Goal: Task Accomplishment & Management: Use online tool/utility

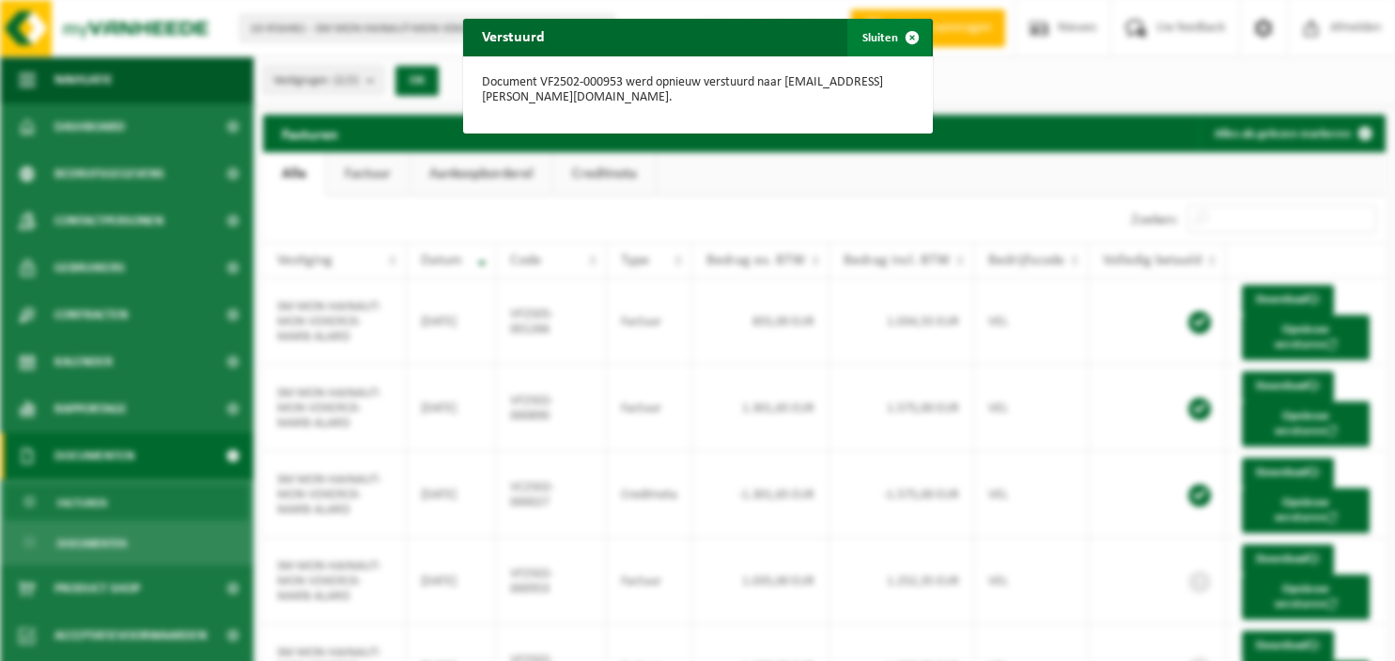
scroll to position [273, 0]
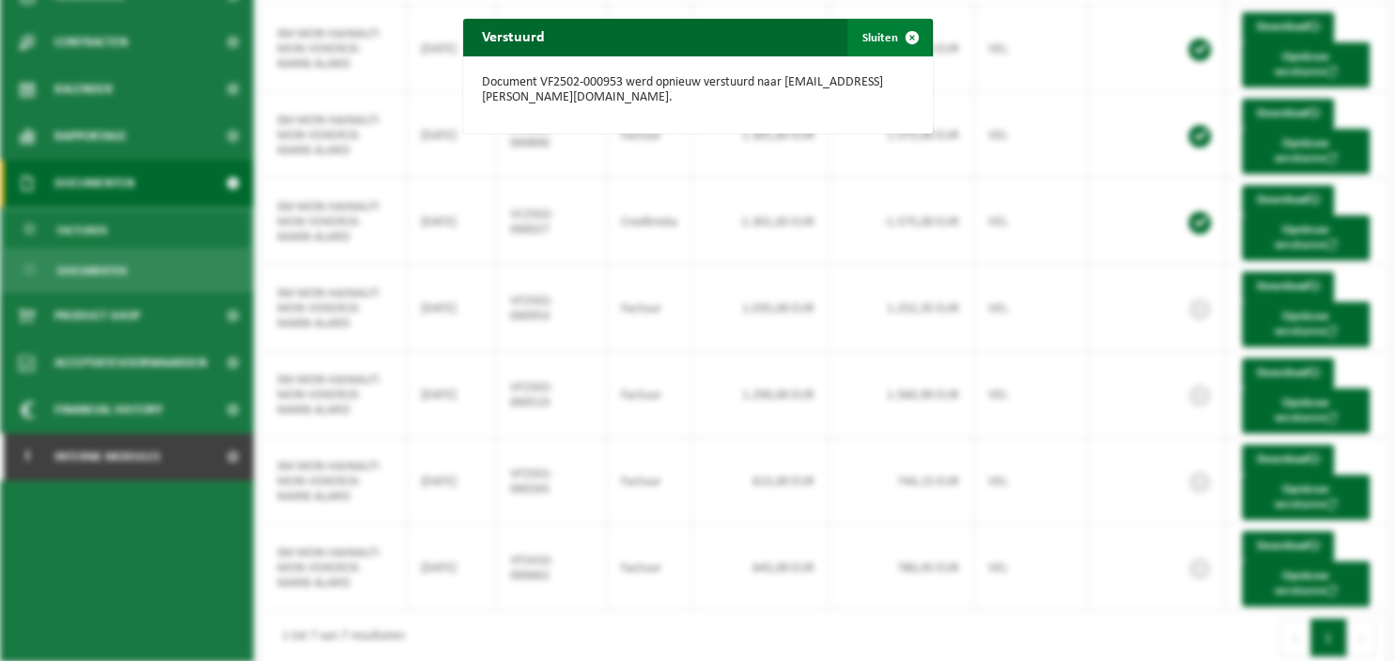
click at [912, 36] on span "button" at bounding box center [913, 38] width 38 height 38
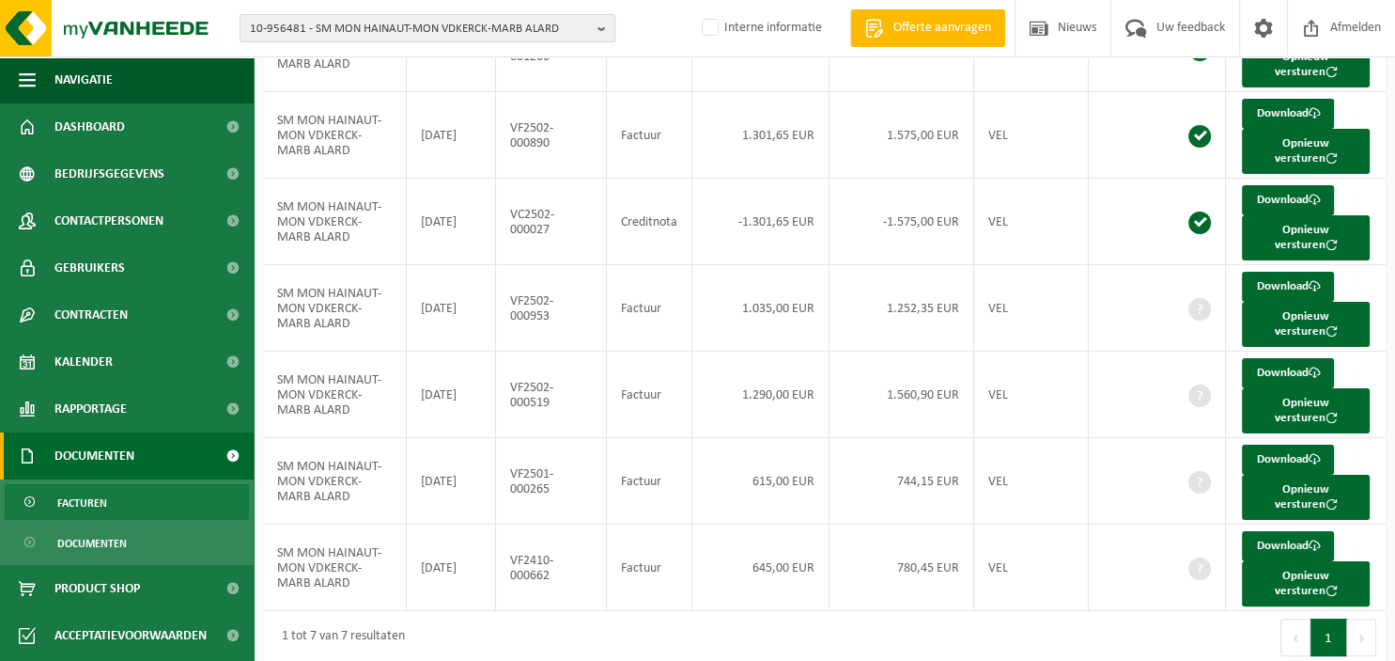
click at [610, 24] on b "button" at bounding box center [606, 28] width 17 height 26
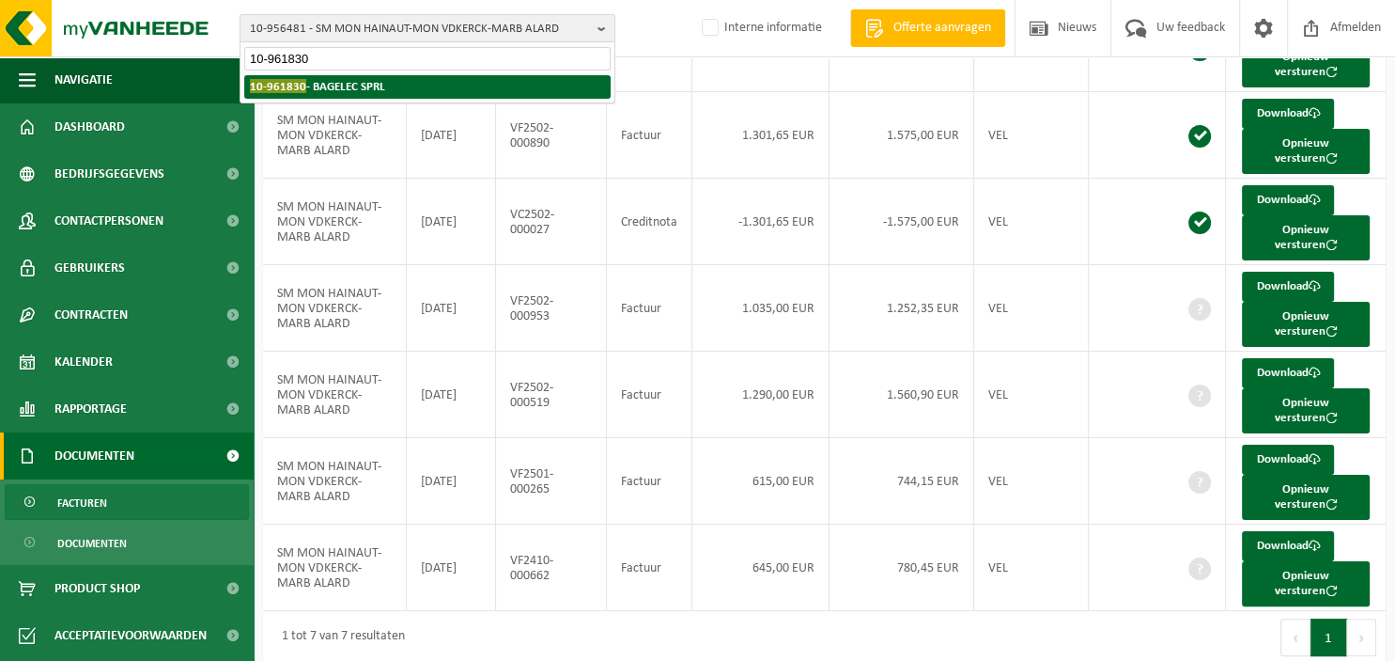
type input "10-961830"
click at [363, 92] on strong "10-961830 - BAGELEC SPRL" at bounding box center [317, 86] width 135 height 14
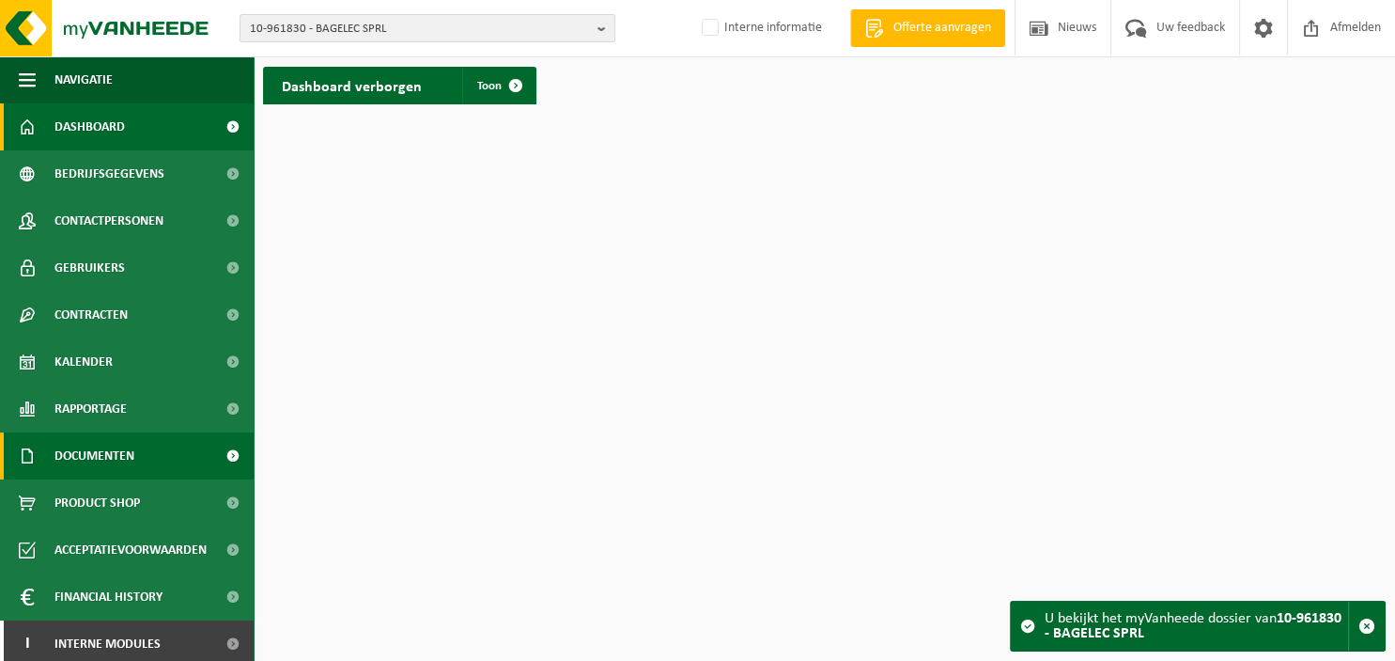
click at [112, 455] on span "Documenten" at bounding box center [95, 455] width 80 height 47
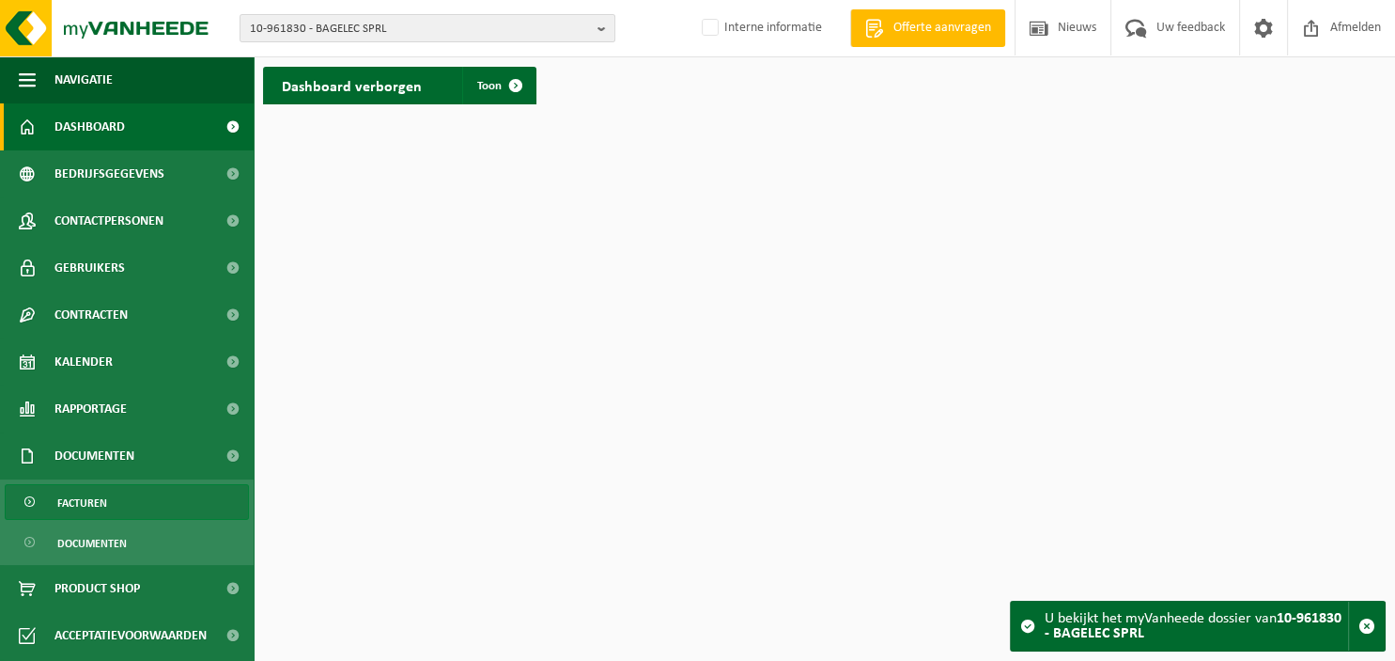
click at [106, 494] on span "Facturen" at bounding box center [82, 503] width 50 height 36
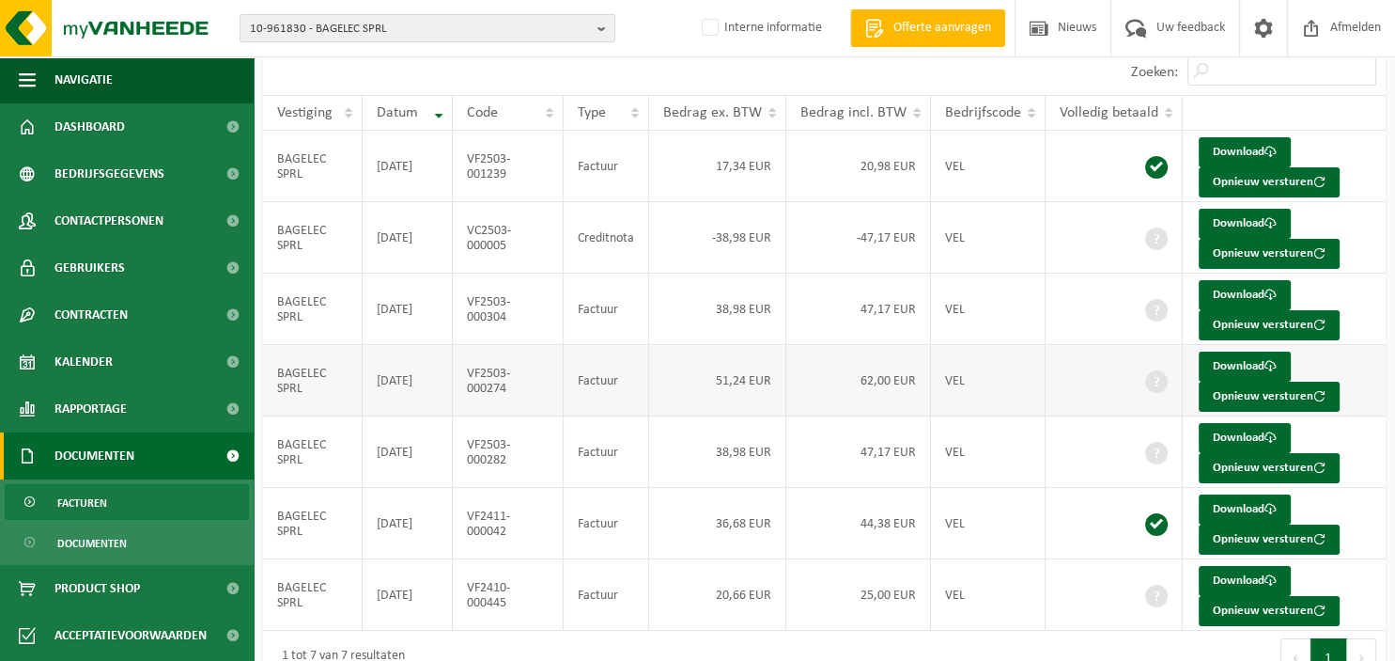
scroll to position [125, 0]
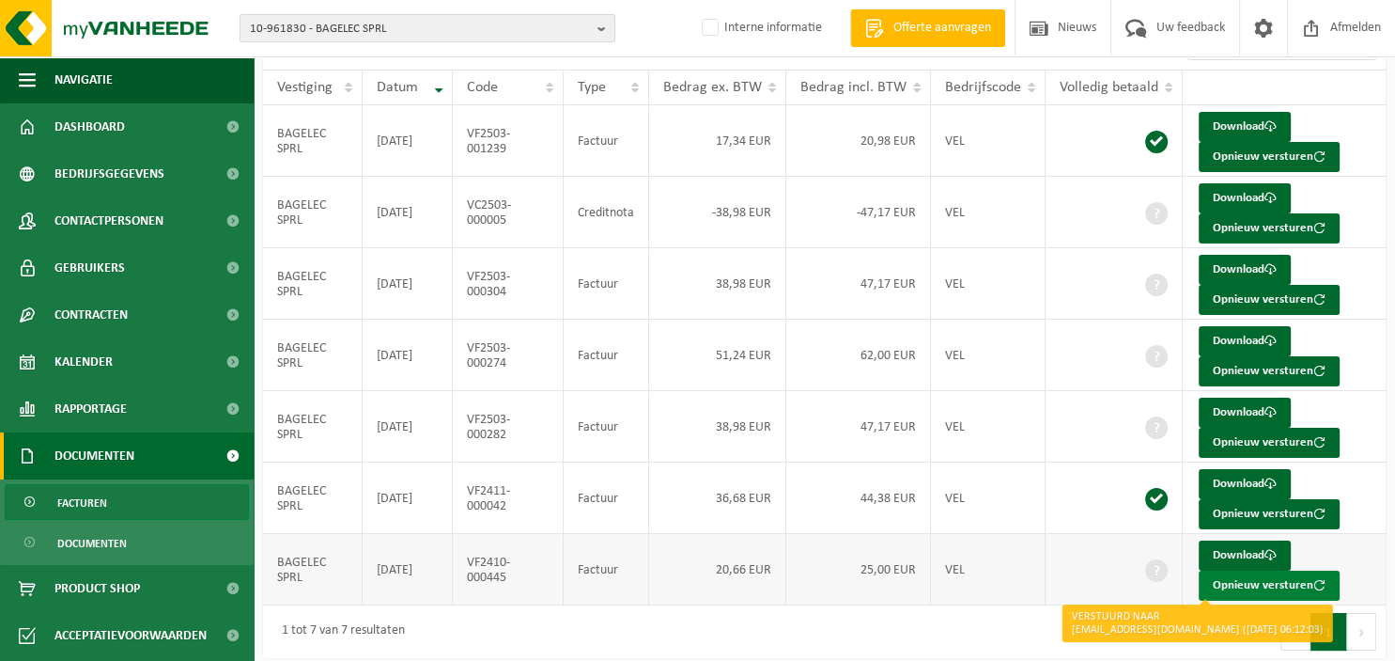
click at [1224, 580] on button "Opnieuw versturen" at bounding box center [1269, 585] width 141 height 30
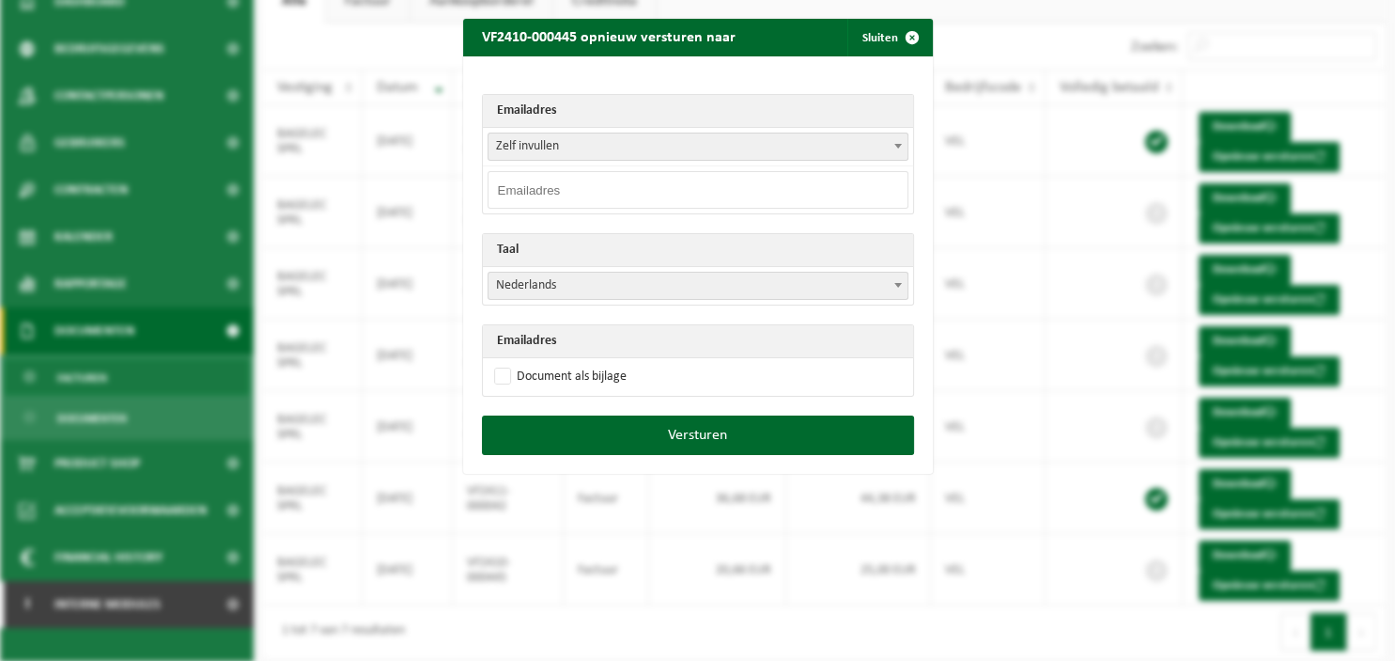
click at [674, 190] on input "email" at bounding box center [698, 190] width 421 height 38
paste input "[EMAIL_ADDRESS][DOMAIN_NAME]"
type input "[EMAIL_ADDRESS][DOMAIN_NAME]"
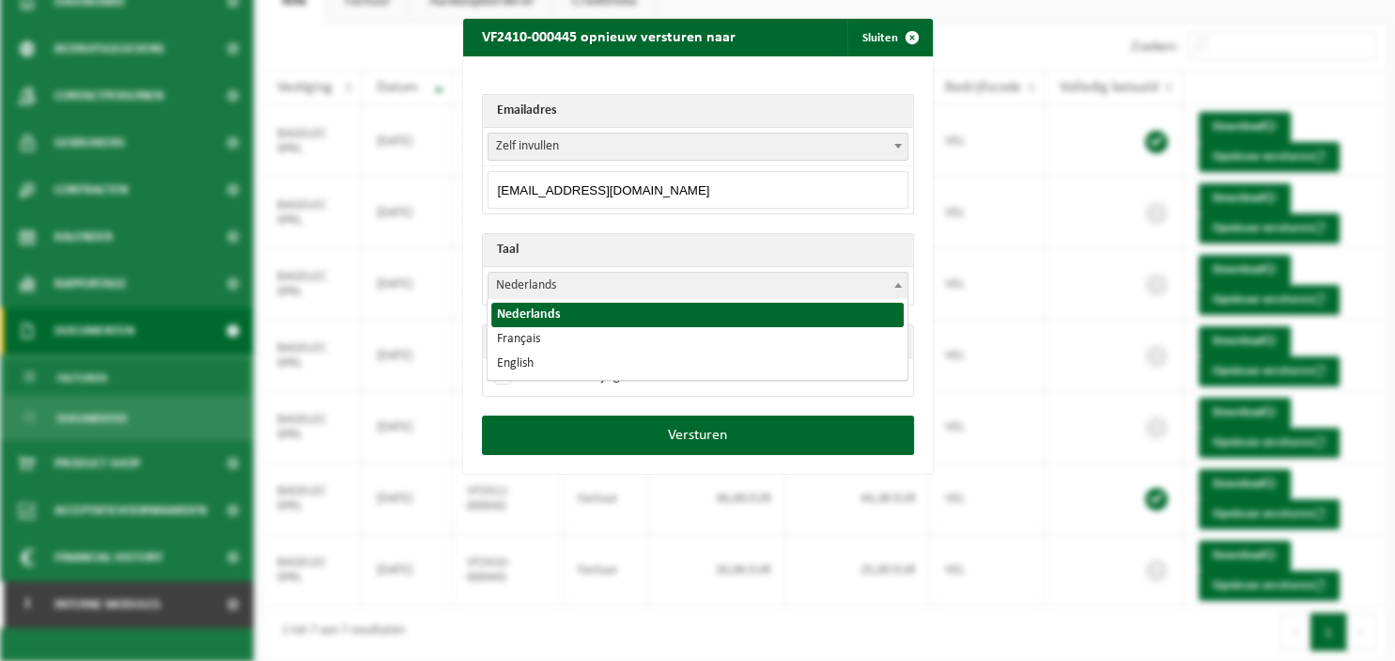
click at [903, 275] on span at bounding box center [898, 285] width 19 height 24
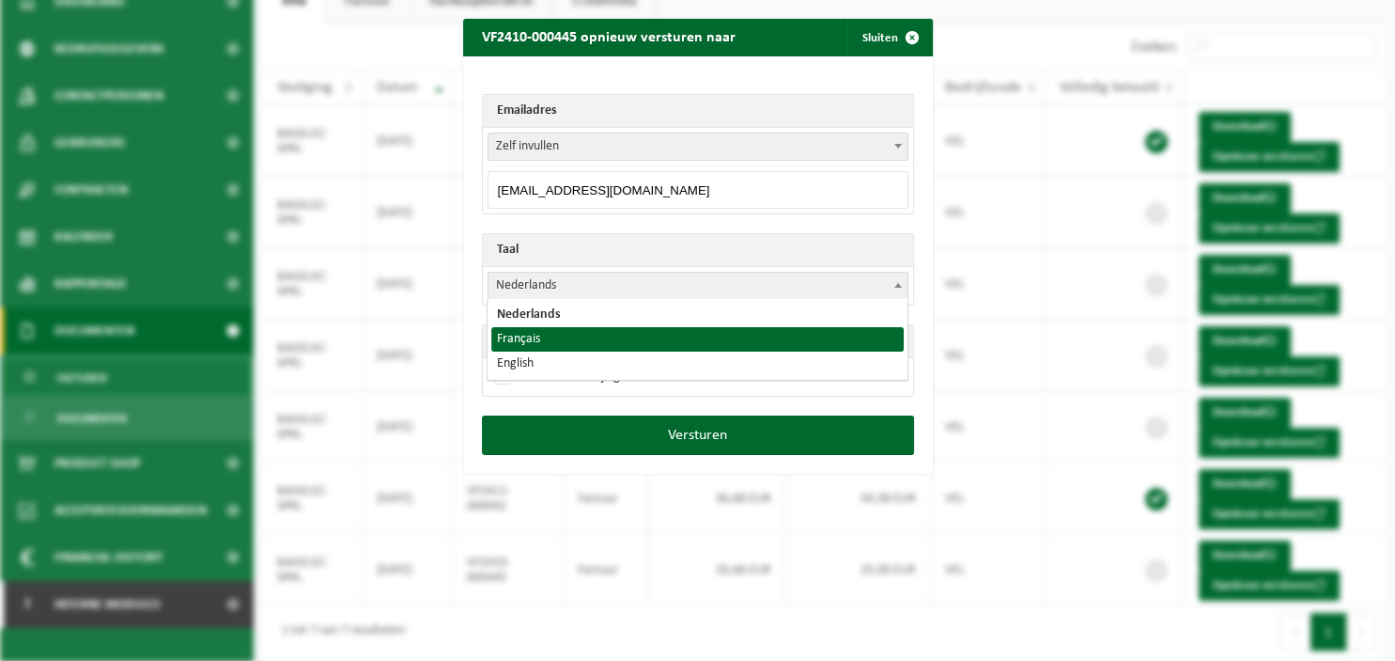
select select "fr"
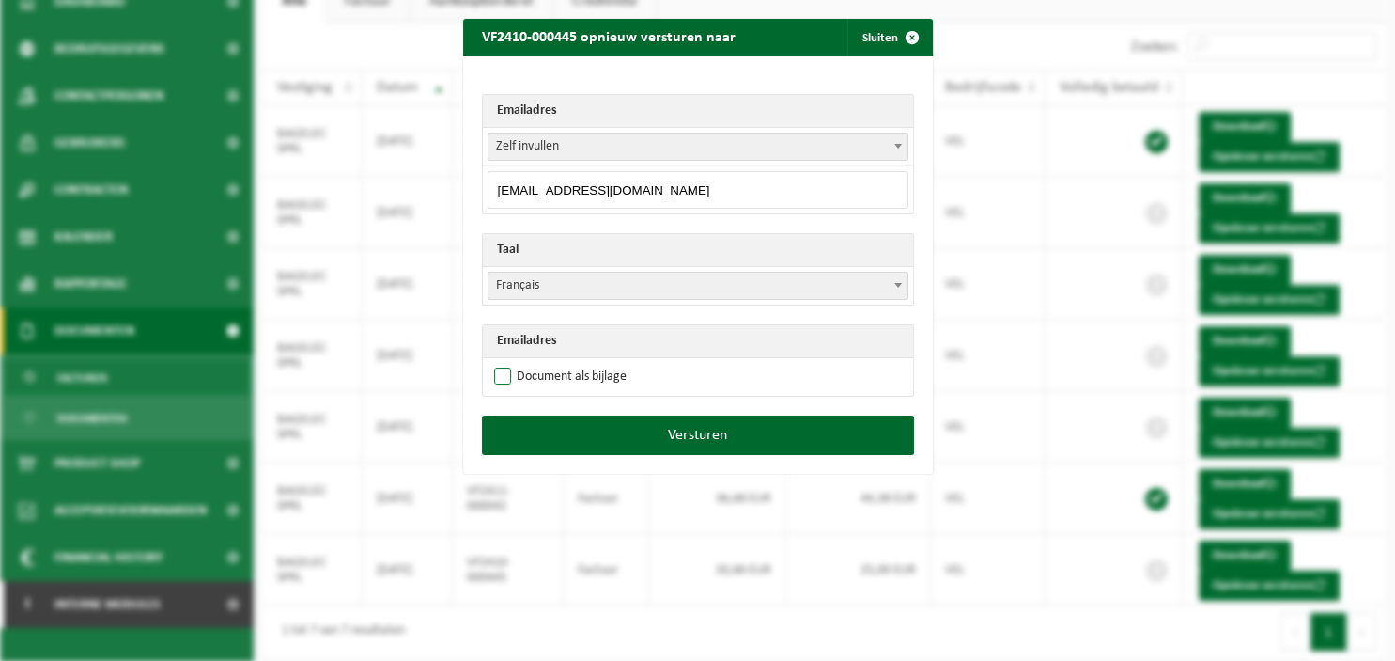
click at [530, 374] on label "Document als bijlage" at bounding box center [559, 377] width 136 height 28
click at [530, 363] on input "Document als bijlage" at bounding box center [722, 362] width 470 height 1
checkbox input "true"
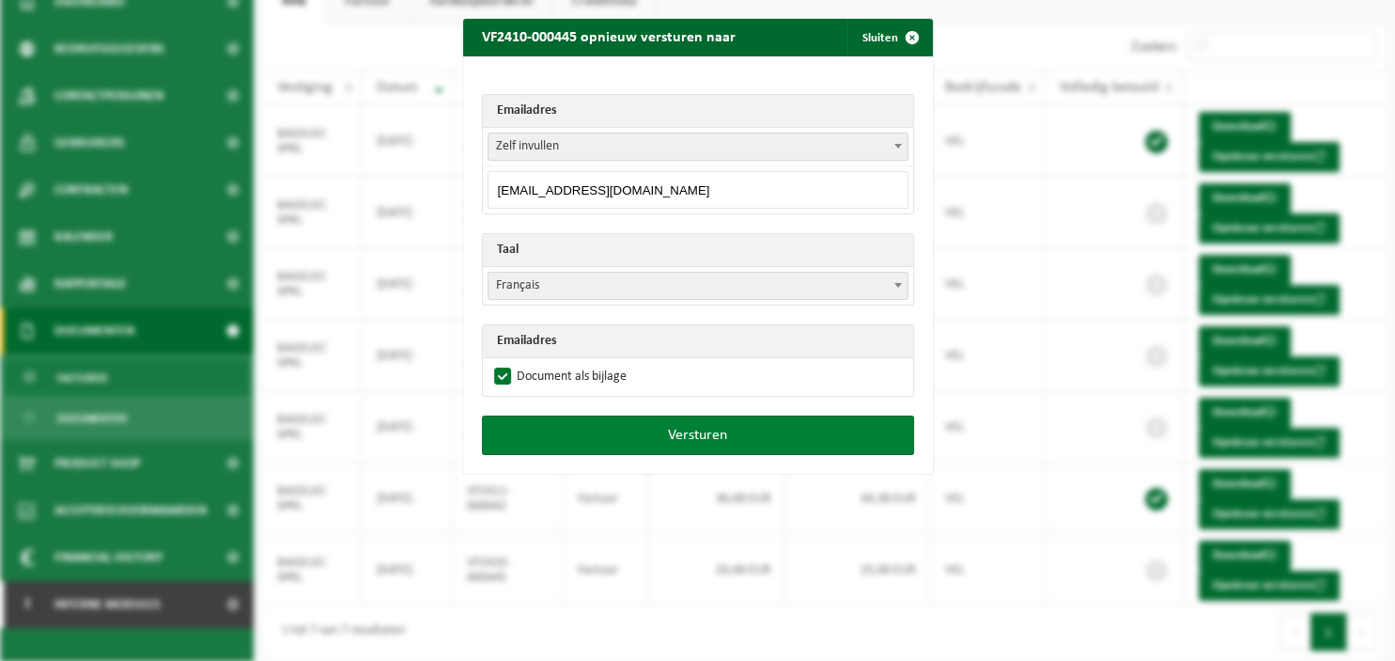
click at [645, 430] on button "Versturen" at bounding box center [698, 434] width 432 height 39
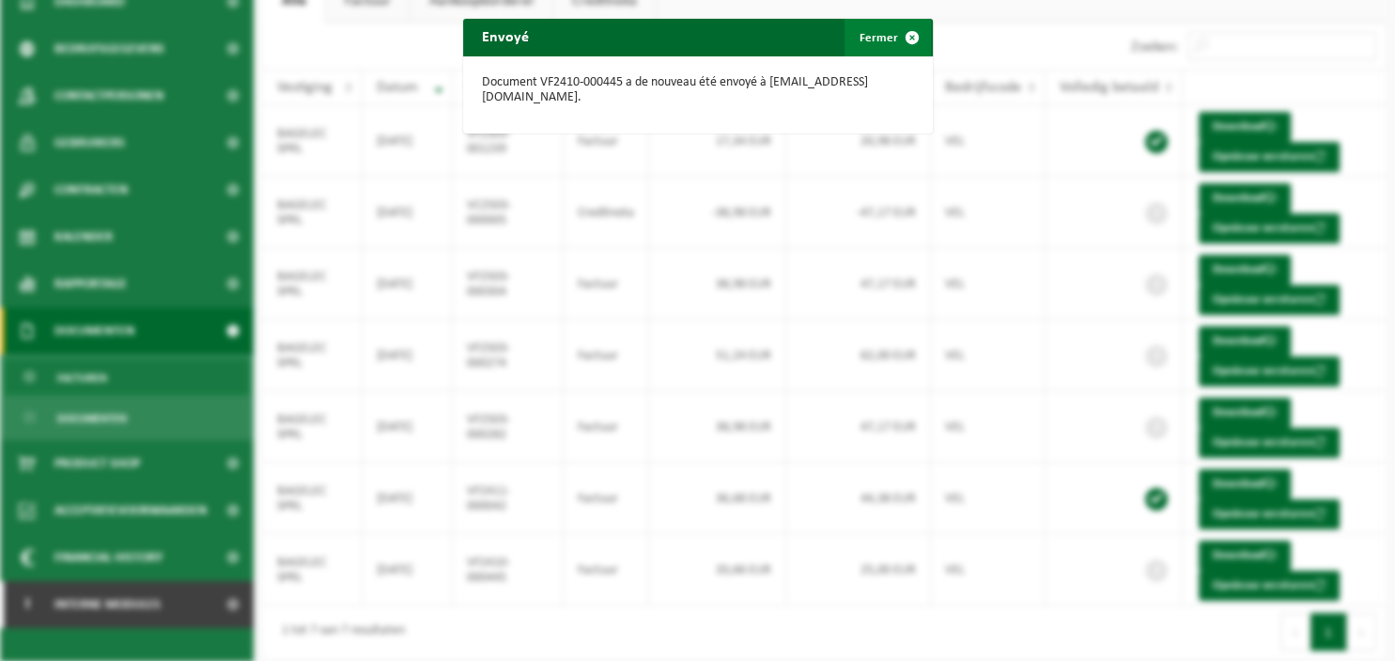
click at [908, 41] on span "button" at bounding box center [913, 38] width 38 height 38
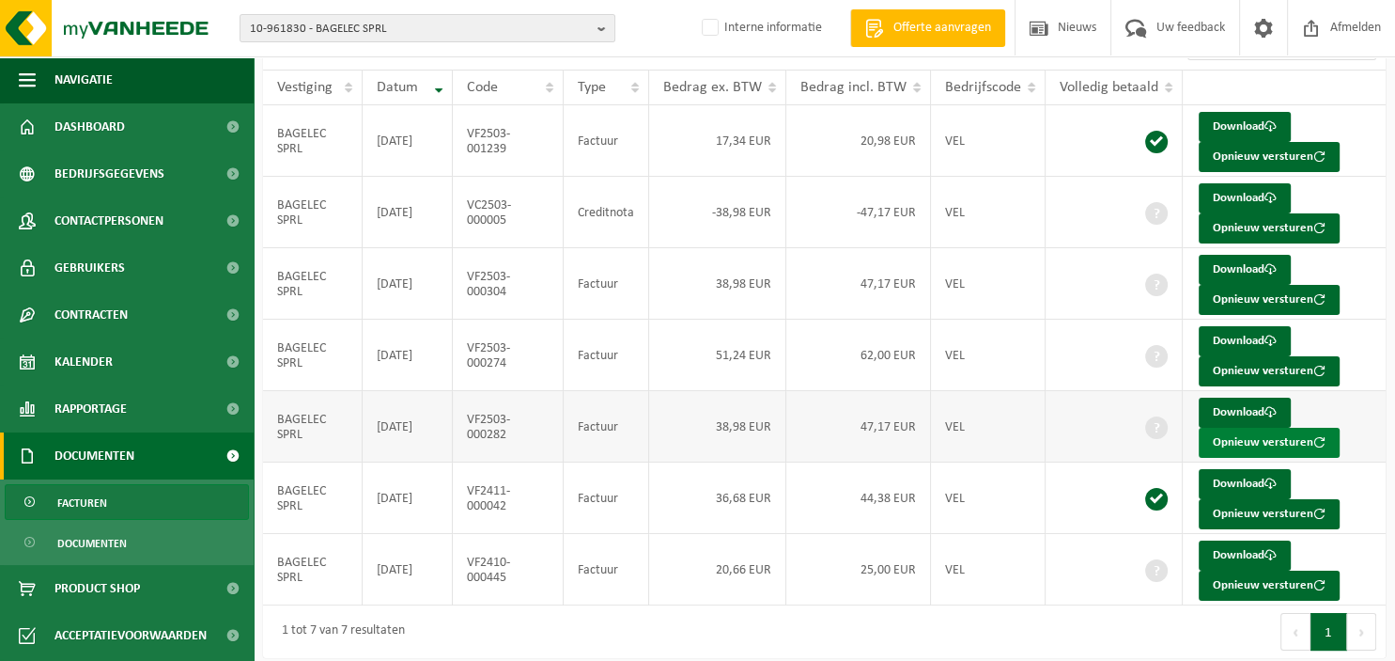
click at [1253, 435] on button "Opnieuw versturen" at bounding box center [1269, 443] width 141 height 30
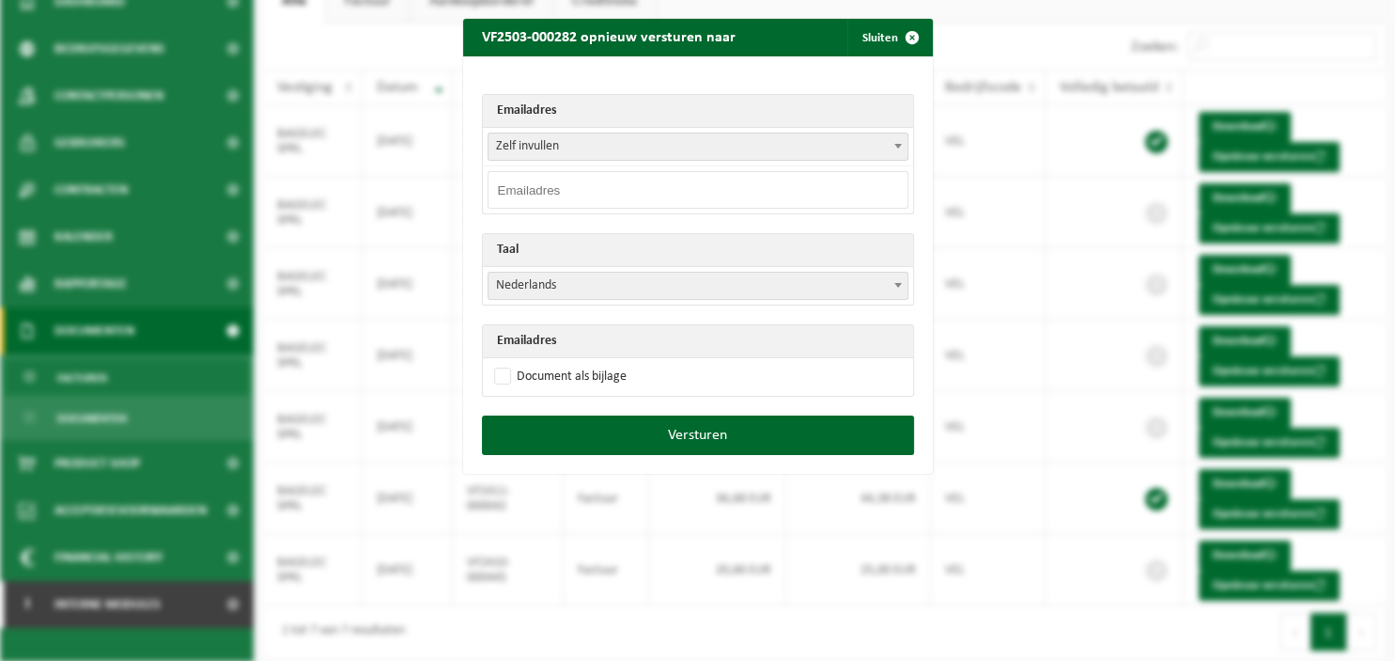
click at [897, 149] on span at bounding box center [898, 145] width 19 height 24
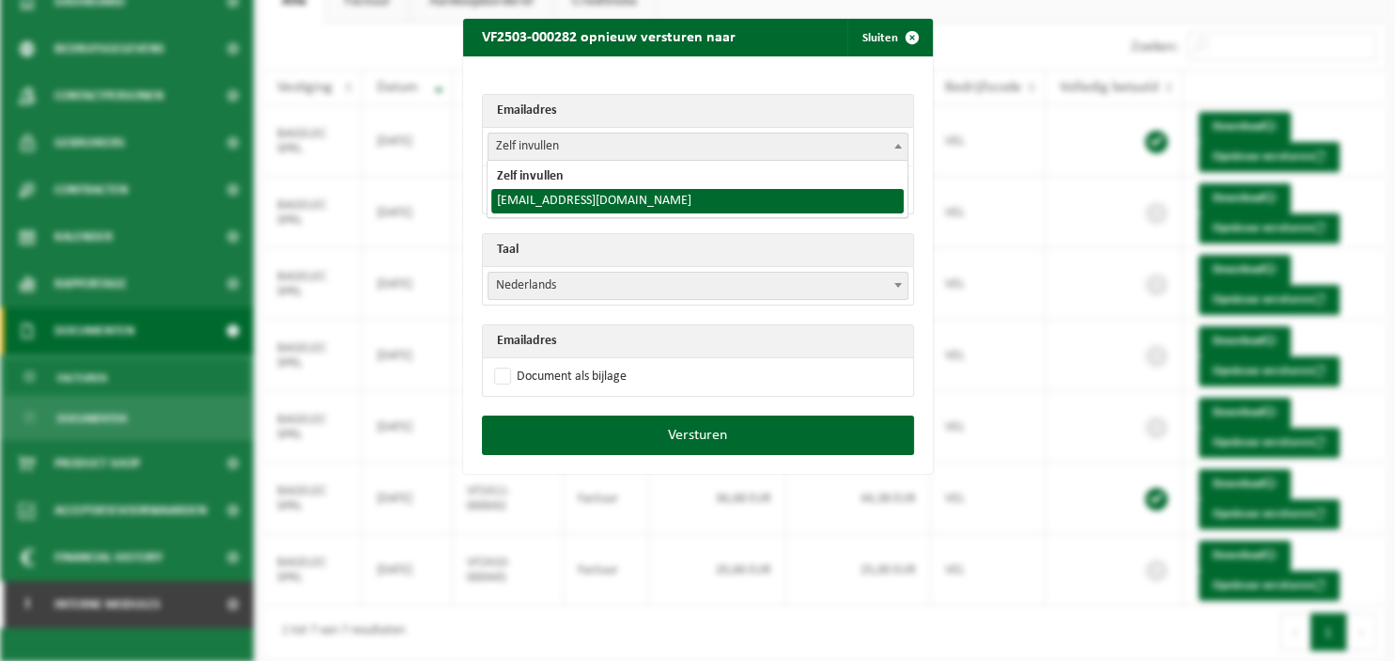
select select "[EMAIL_ADDRESS][DOMAIN_NAME]"
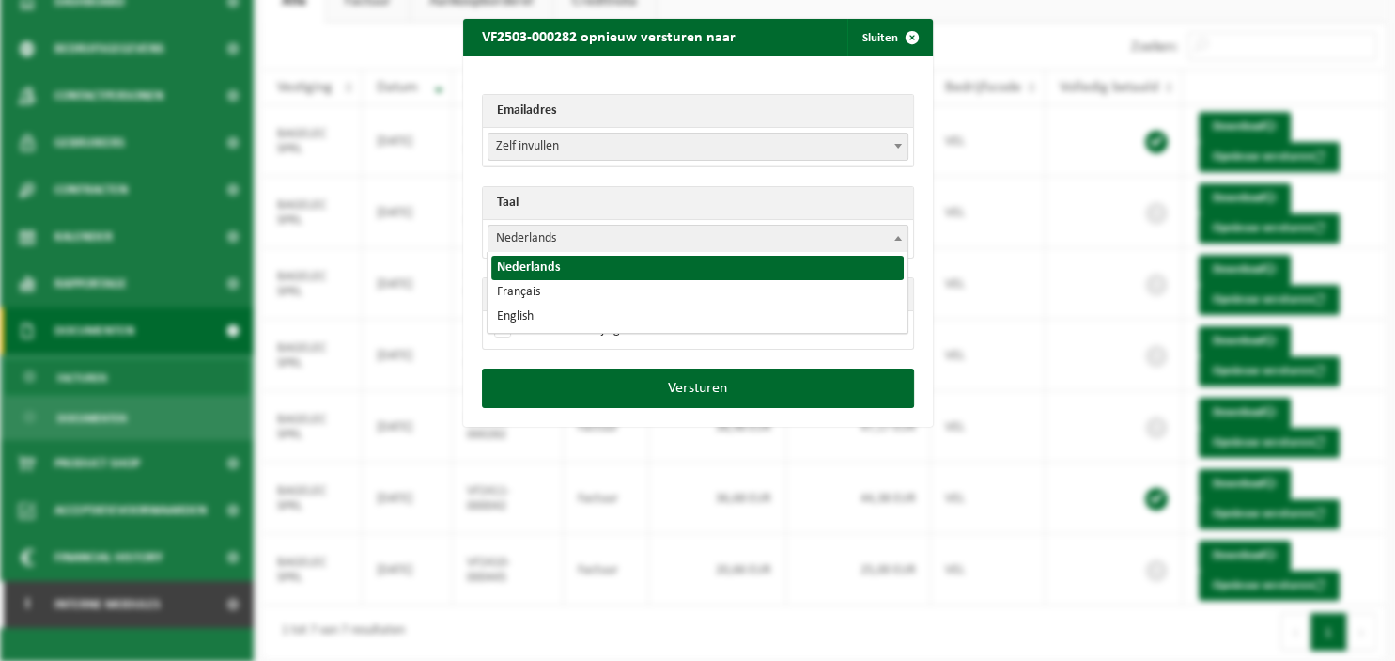
click at [906, 236] on span at bounding box center [898, 238] width 19 height 24
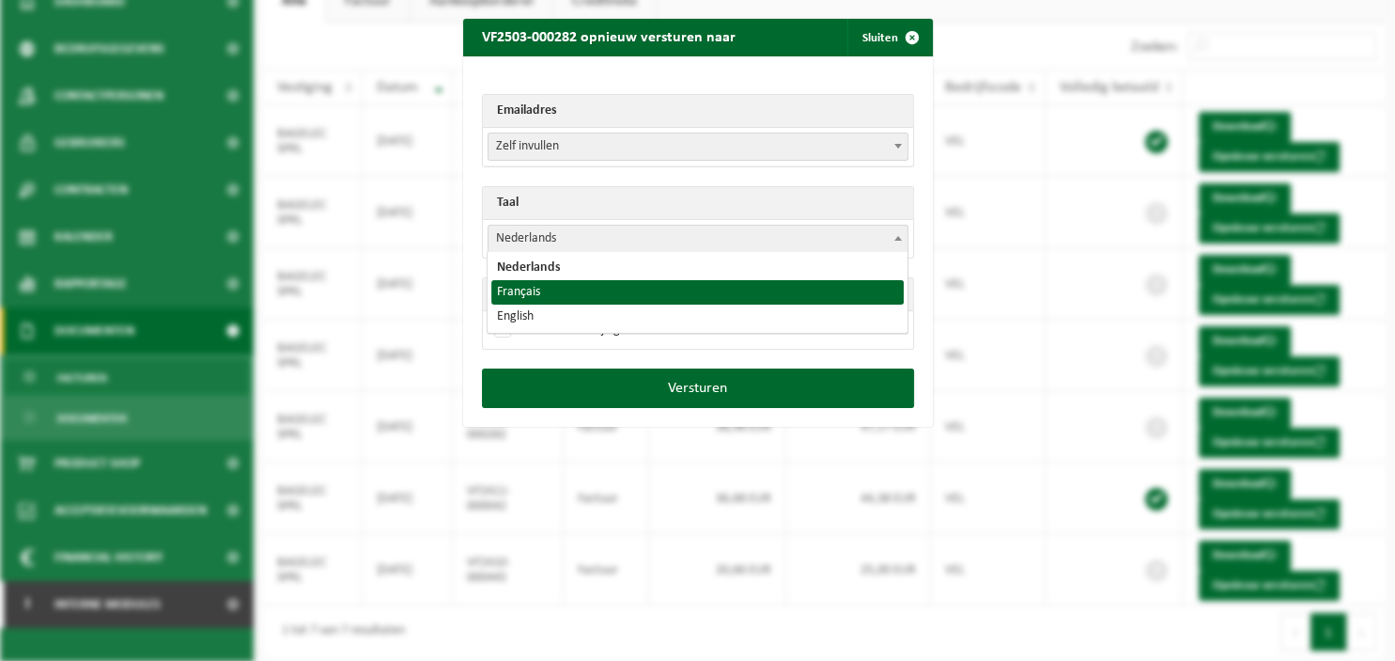
select select "fr"
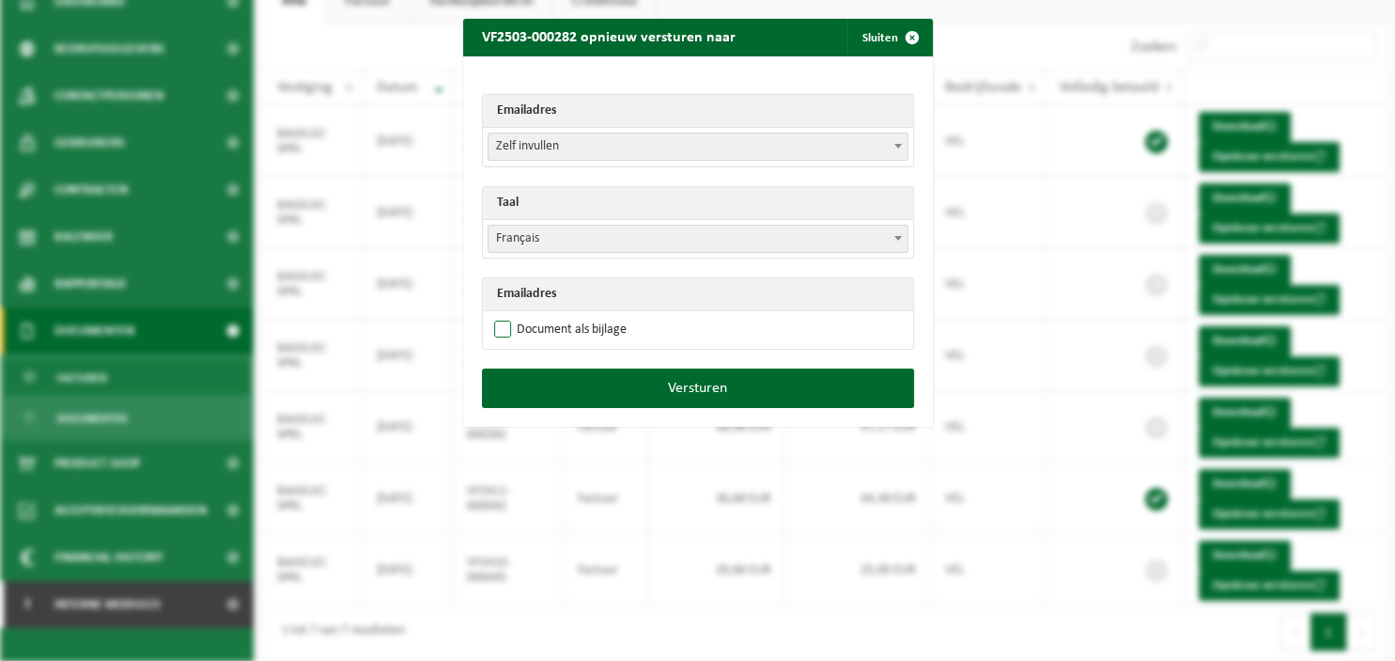
click at [573, 326] on label "Document als bijlage" at bounding box center [559, 330] width 136 height 28
click at [573, 316] on input "Document als bijlage" at bounding box center [722, 315] width 470 height 1
checkbox input "true"
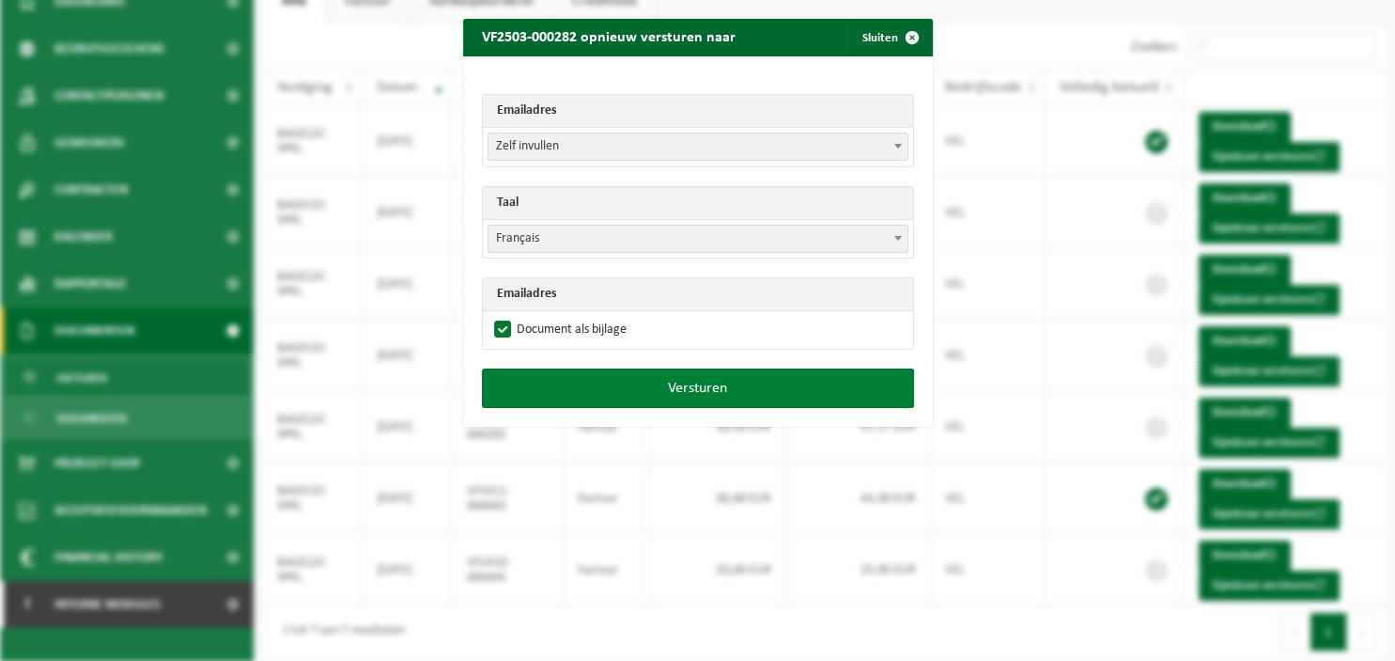
click at [600, 385] on button "Versturen" at bounding box center [698, 387] width 432 height 39
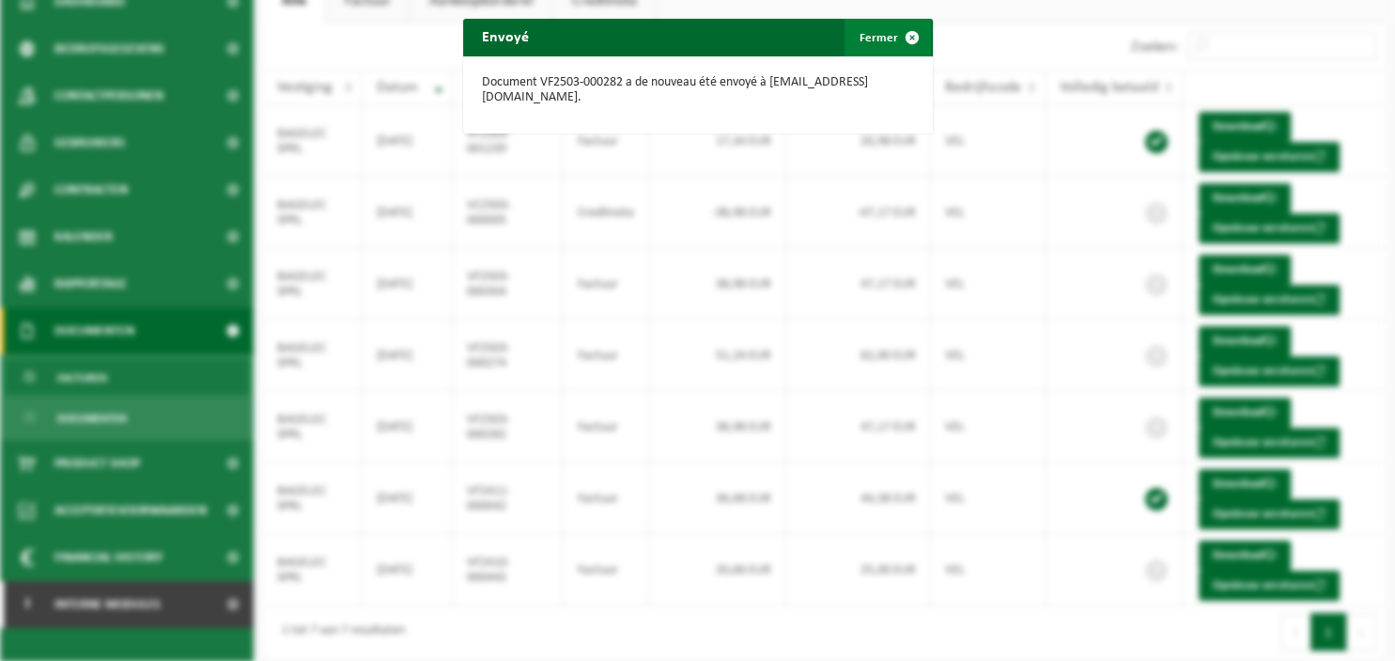
click at [903, 36] on span "button" at bounding box center [913, 38] width 38 height 38
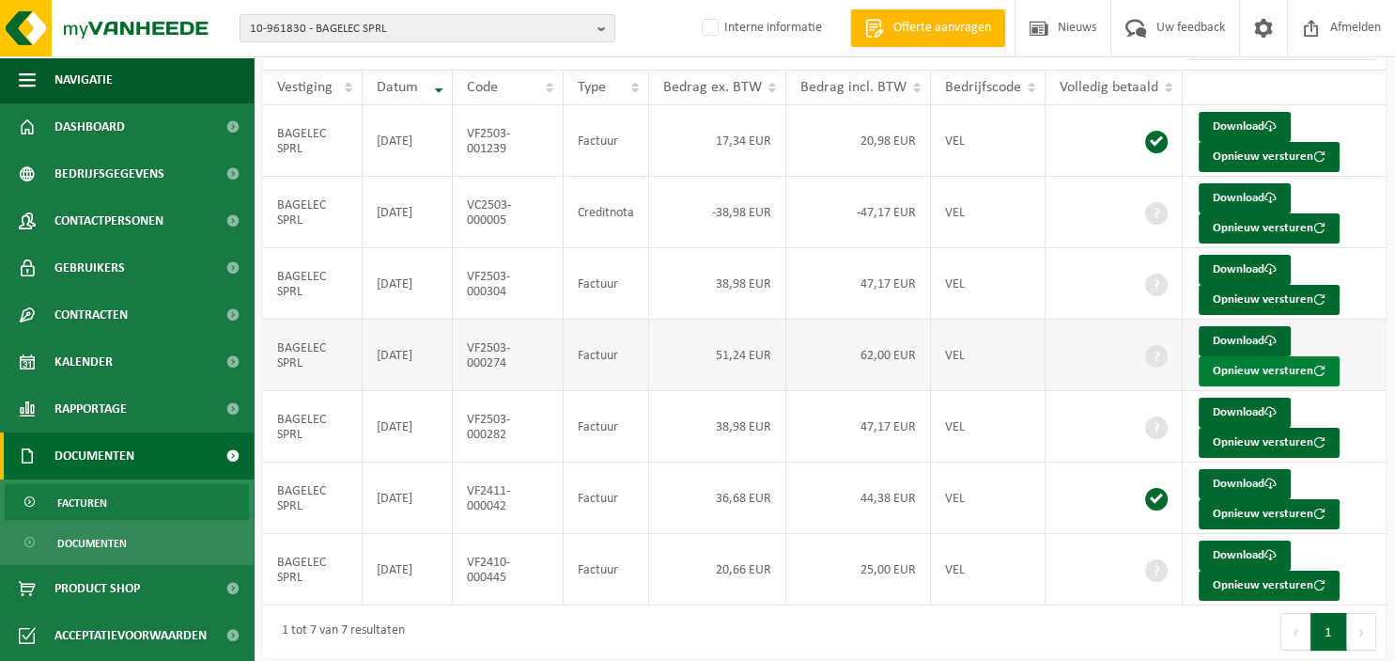
click at [1244, 365] on button "Opnieuw versturen" at bounding box center [1269, 371] width 141 height 30
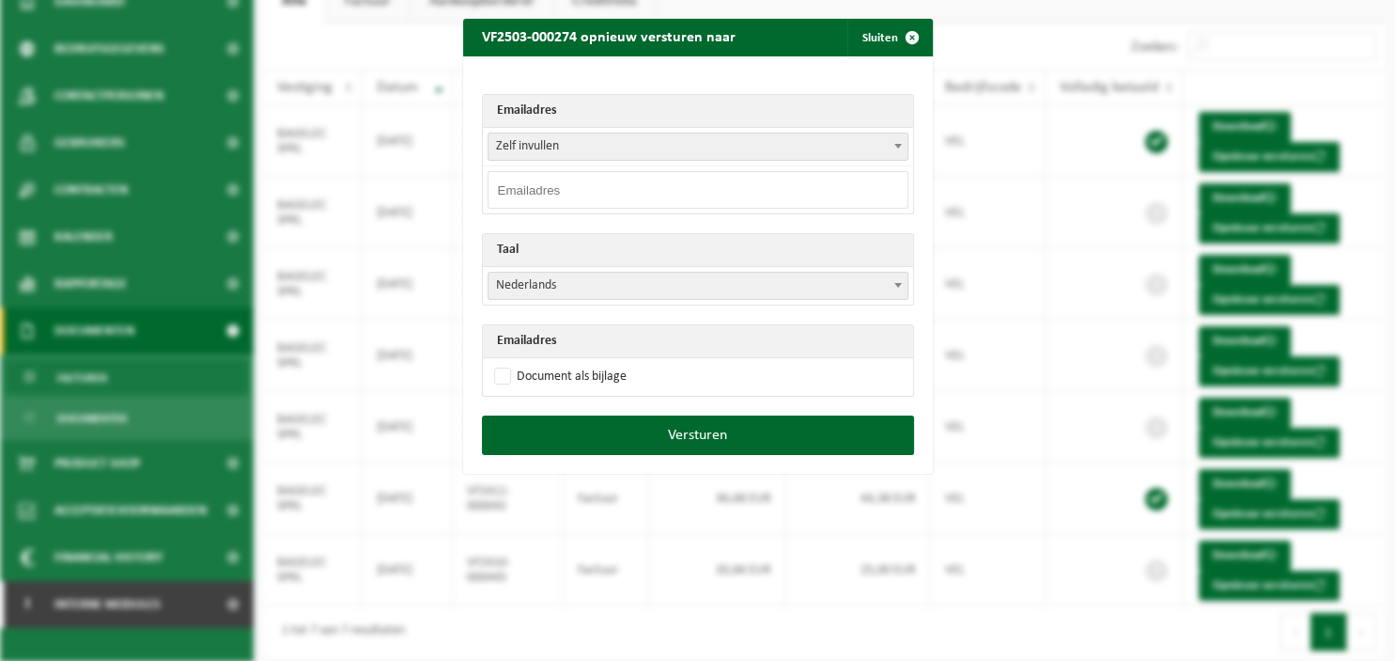
click at [692, 193] on input "email" at bounding box center [698, 190] width 421 height 38
paste input "[EMAIL_ADDRESS][DOMAIN_NAME]"
type input "[EMAIL_ADDRESS][DOMAIN_NAME]"
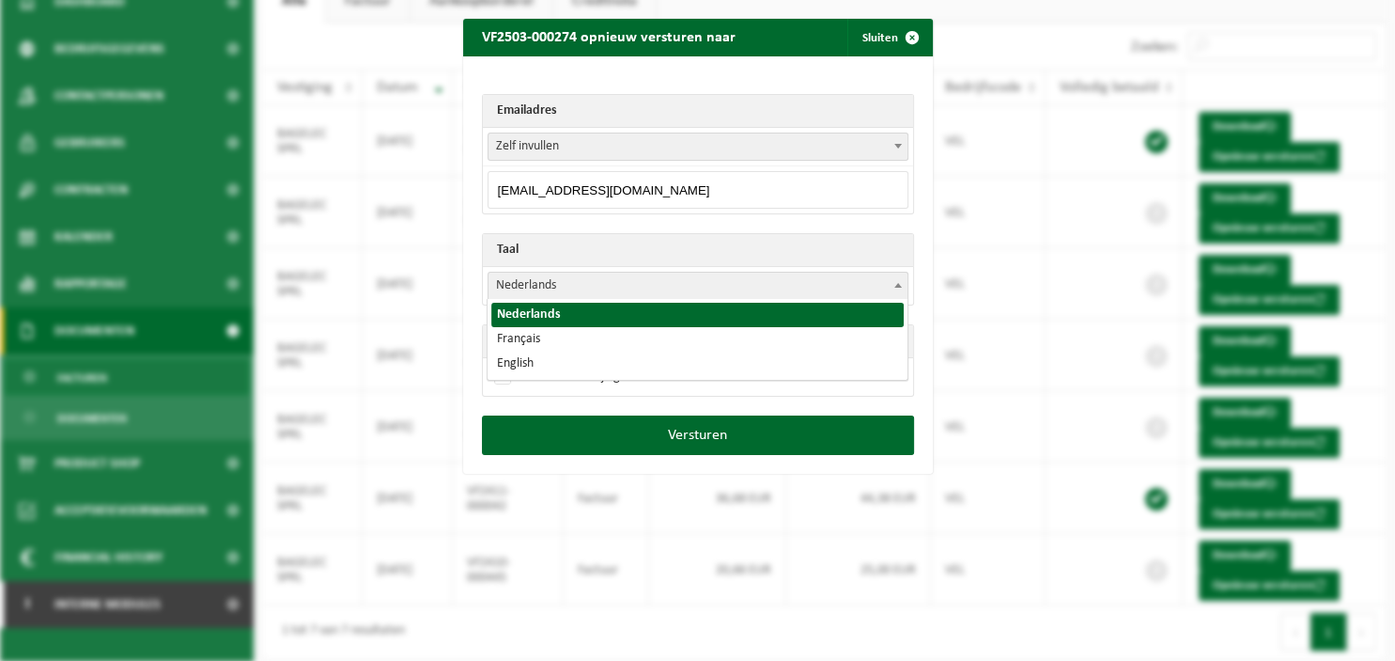
click at [899, 278] on span at bounding box center [898, 285] width 19 height 24
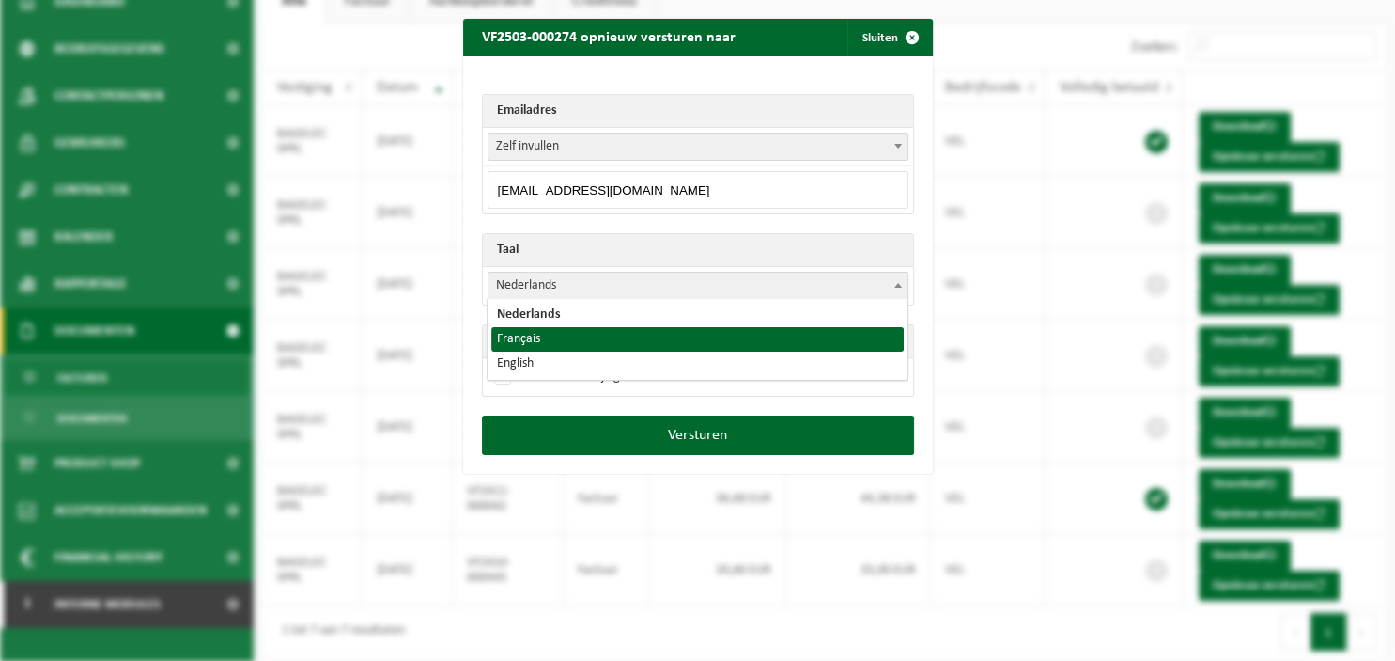
drag, startPoint x: 694, startPoint y: 336, endPoint x: 678, endPoint y: 338, distance: 16.1
select select "fr"
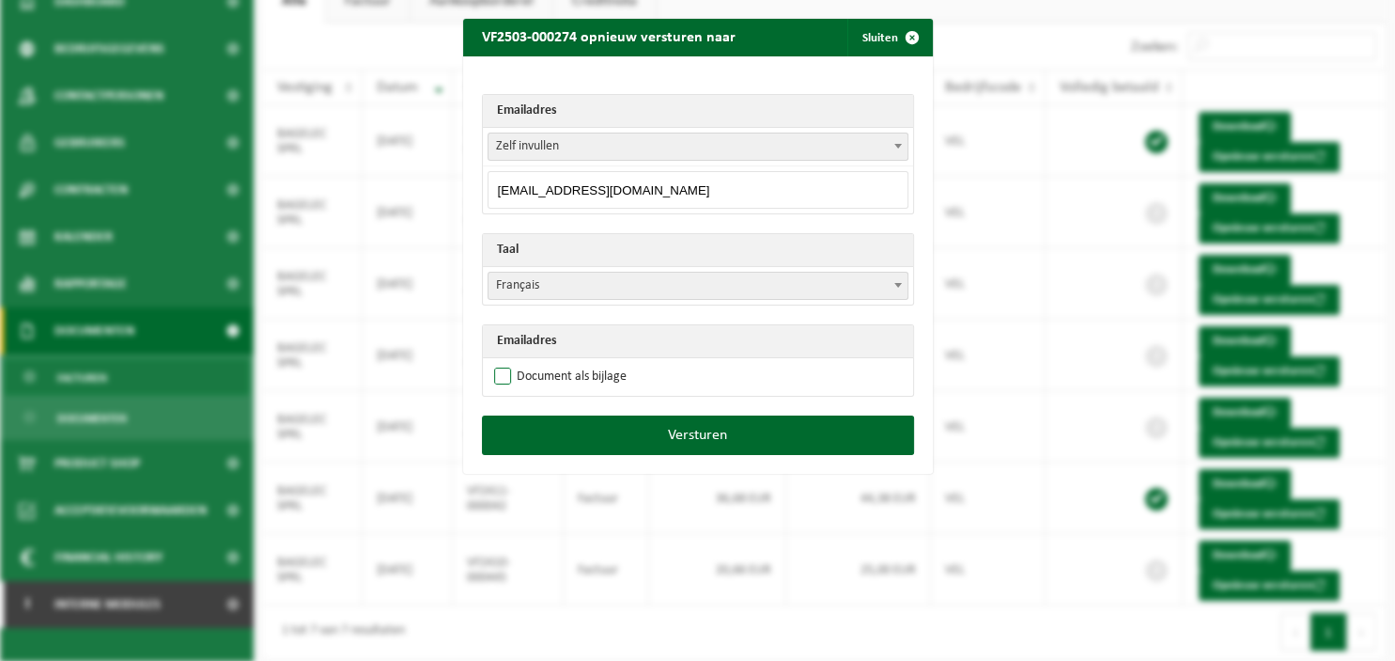
click at [560, 373] on label "Document als bijlage" at bounding box center [559, 377] width 136 height 28
click at [560, 363] on input "Document als bijlage" at bounding box center [722, 362] width 470 height 1
checkbox input "true"
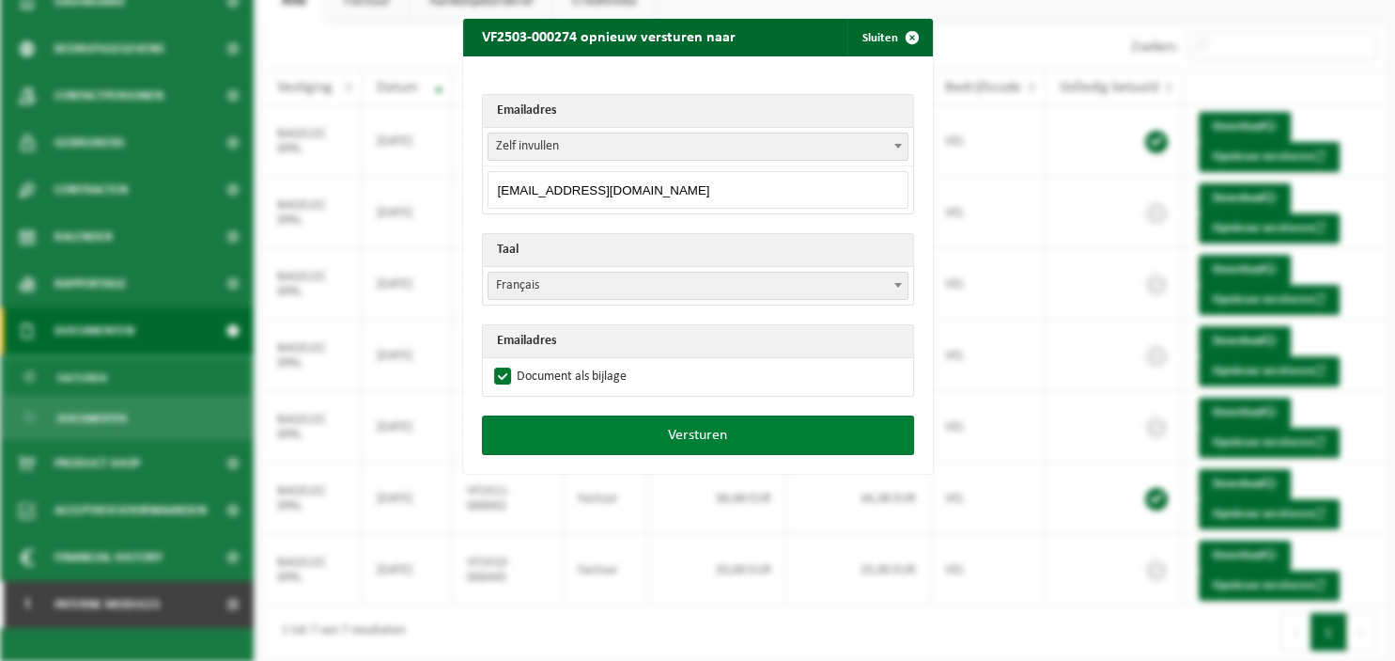
click at [619, 422] on button "Versturen" at bounding box center [698, 434] width 432 height 39
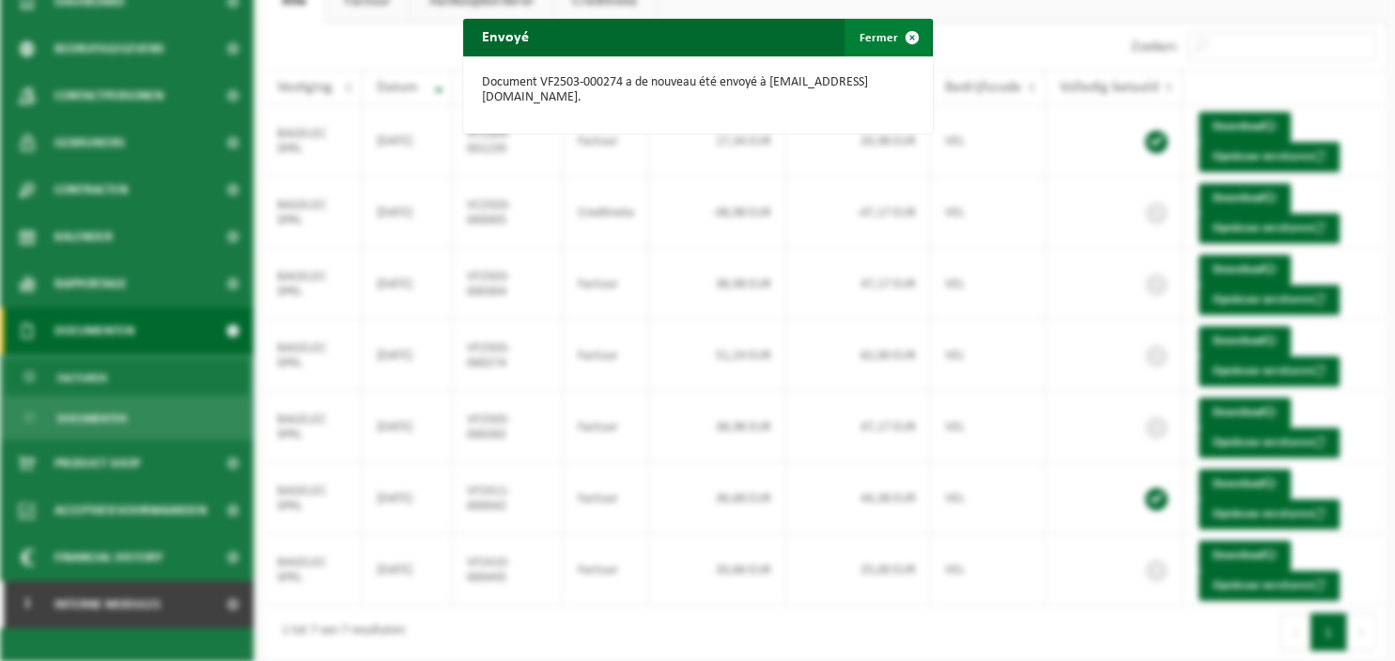
click at [912, 36] on span "button" at bounding box center [913, 38] width 38 height 38
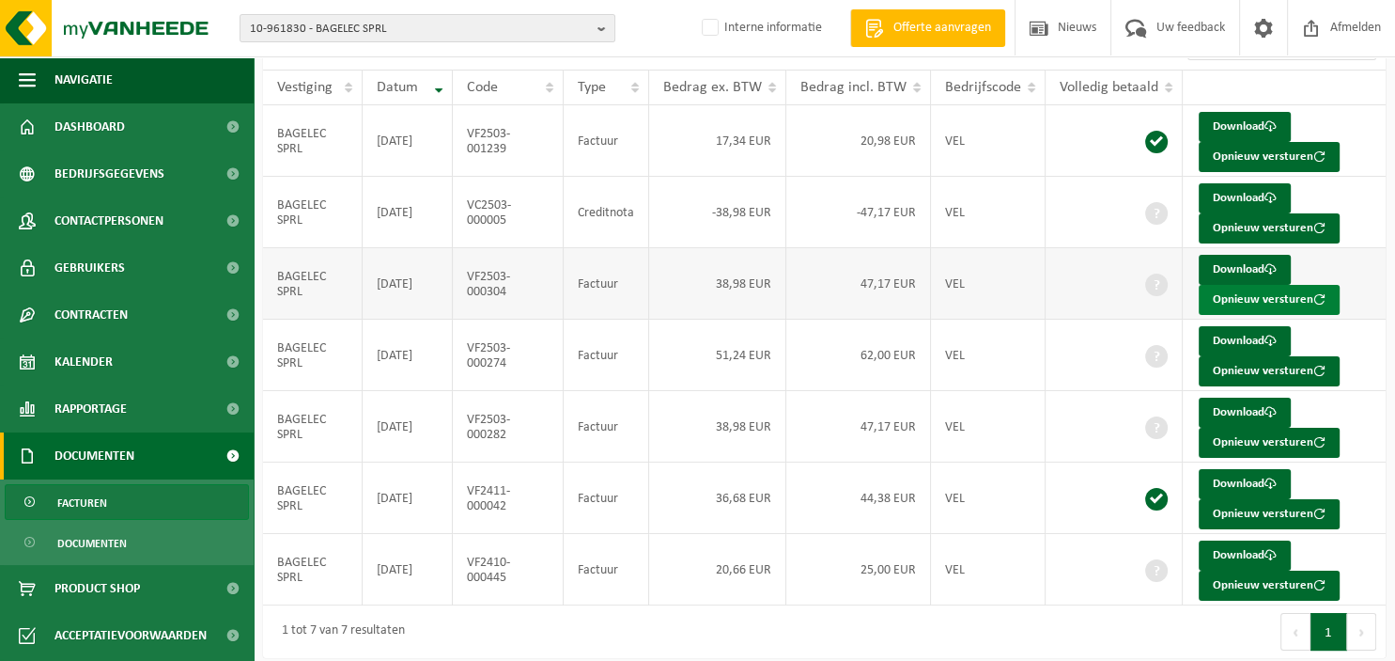
click at [1244, 302] on button "Opnieuw versturen" at bounding box center [1269, 300] width 141 height 30
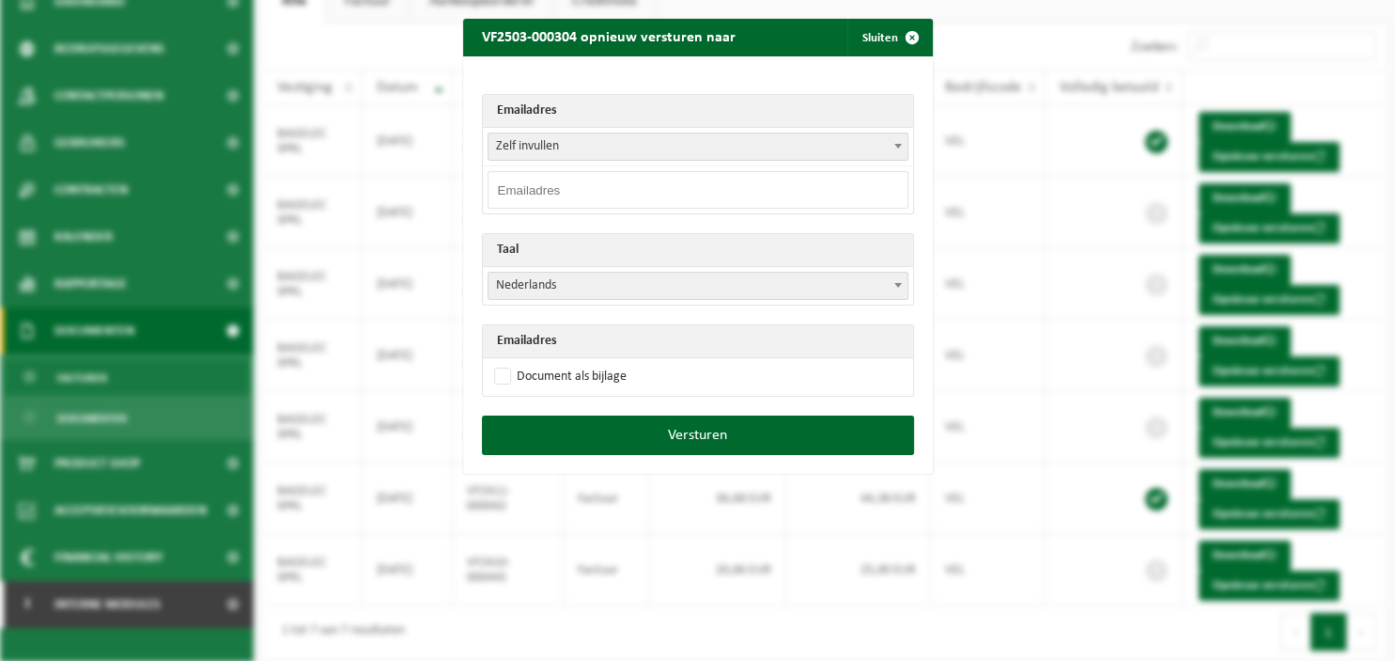
click at [727, 191] on input "email" at bounding box center [698, 190] width 421 height 38
paste input "[EMAIL_ADDRESS][DOMAIN_NAME]"
type input "[EMAIL_ADDRESS][DOMAIN_NAME]"
click at [905, 281] on span at bounding box center [898, 285] width 19 height 24
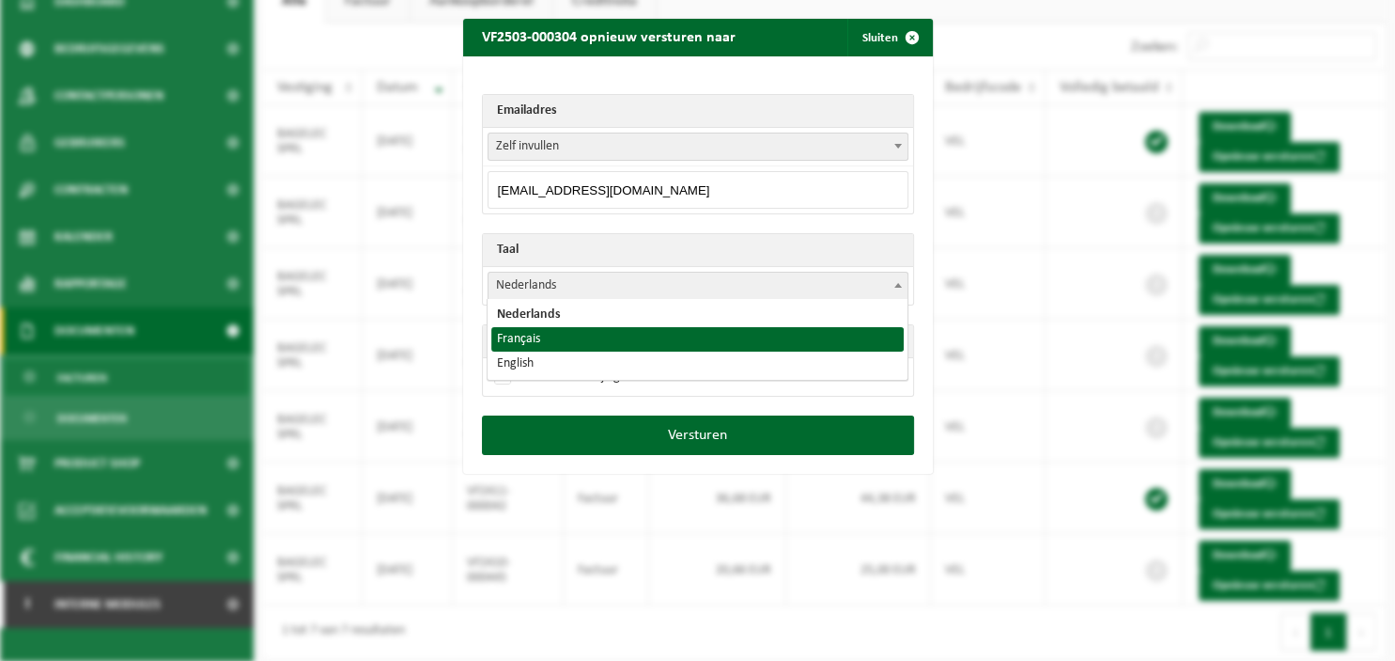
select select "fr"
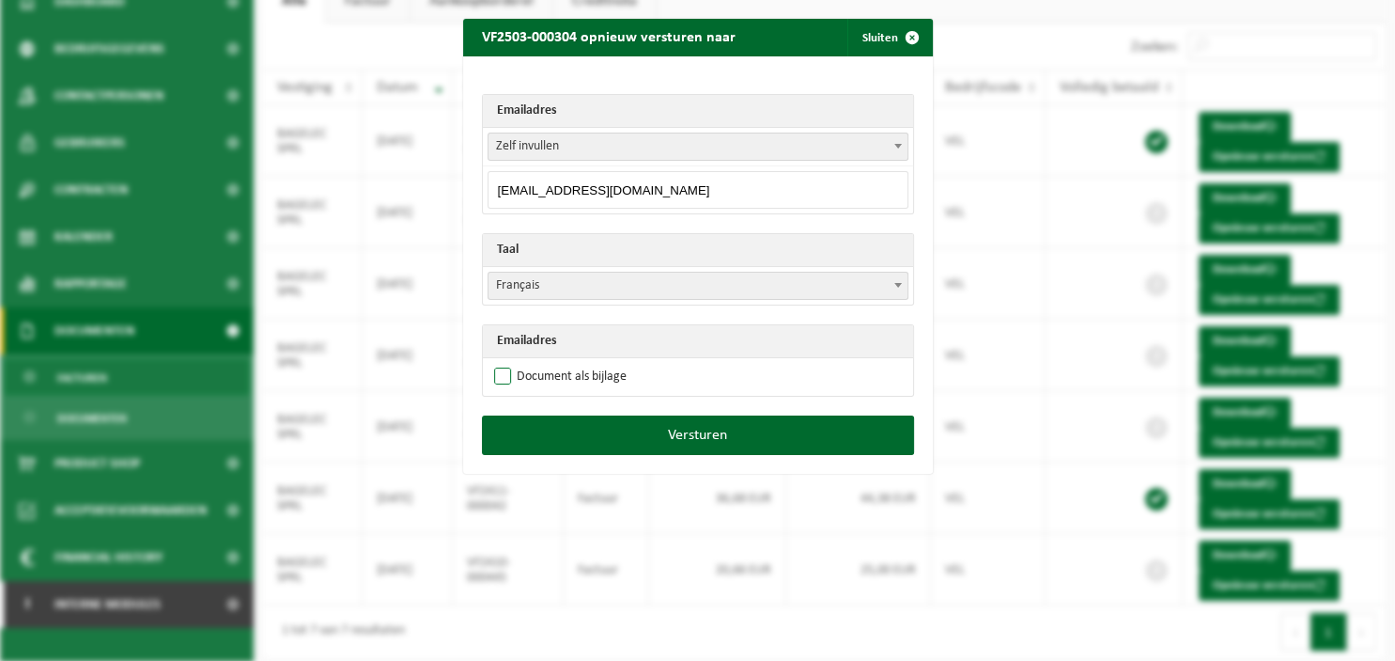
click at [538, 370] on label "Document als bijlage" at bounding box center [559, 377] width 136 height 28
click at [538, 363] on input "Document als bijlage" at bounding box center [722, 362] width 470 height 1
checkbox input "true"
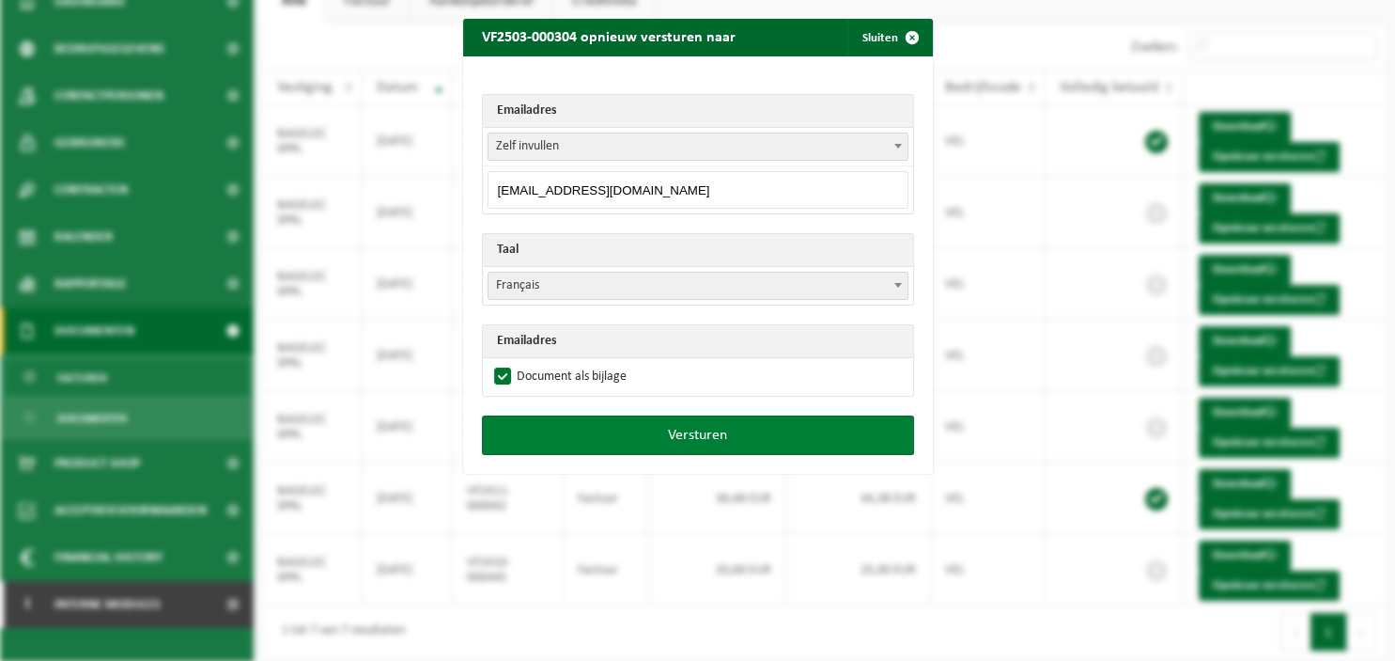
click at [573, 429] on button "Versturen" at bounding box center [698, 434] width 432 height 39
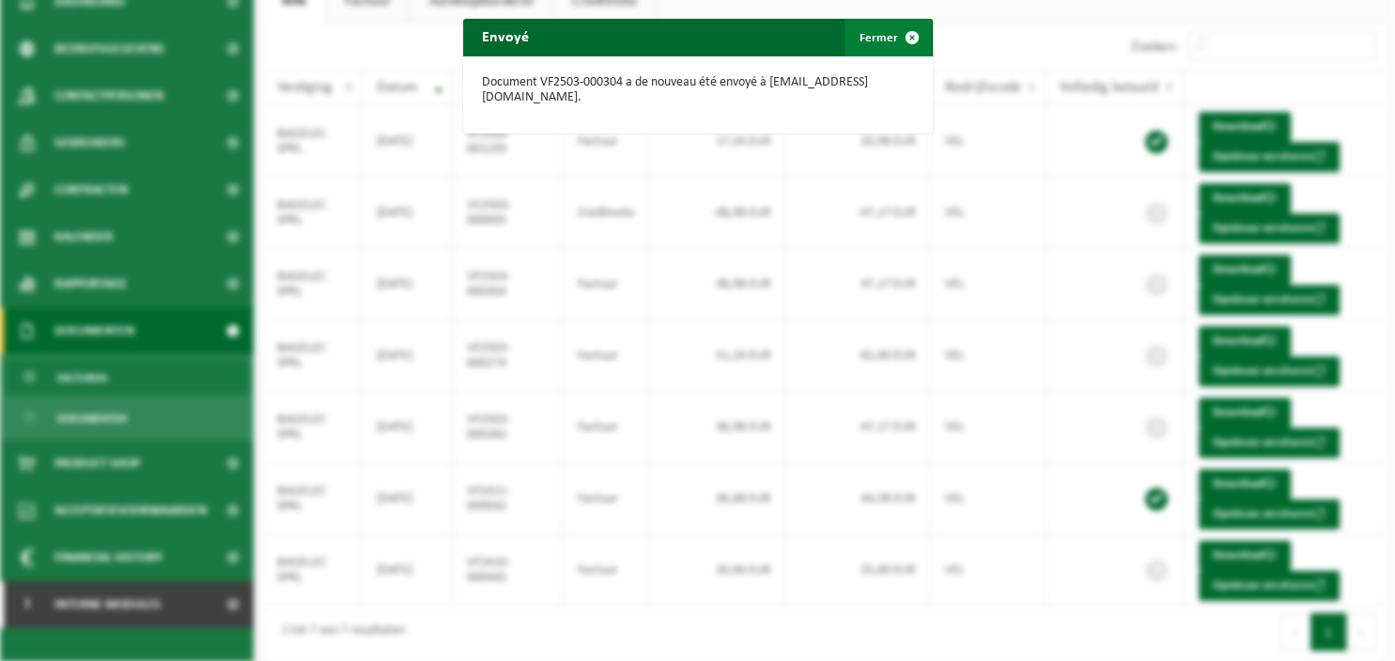
click at [923, 37] on span "button" at bounding box center [913, 38] width 38 height 38
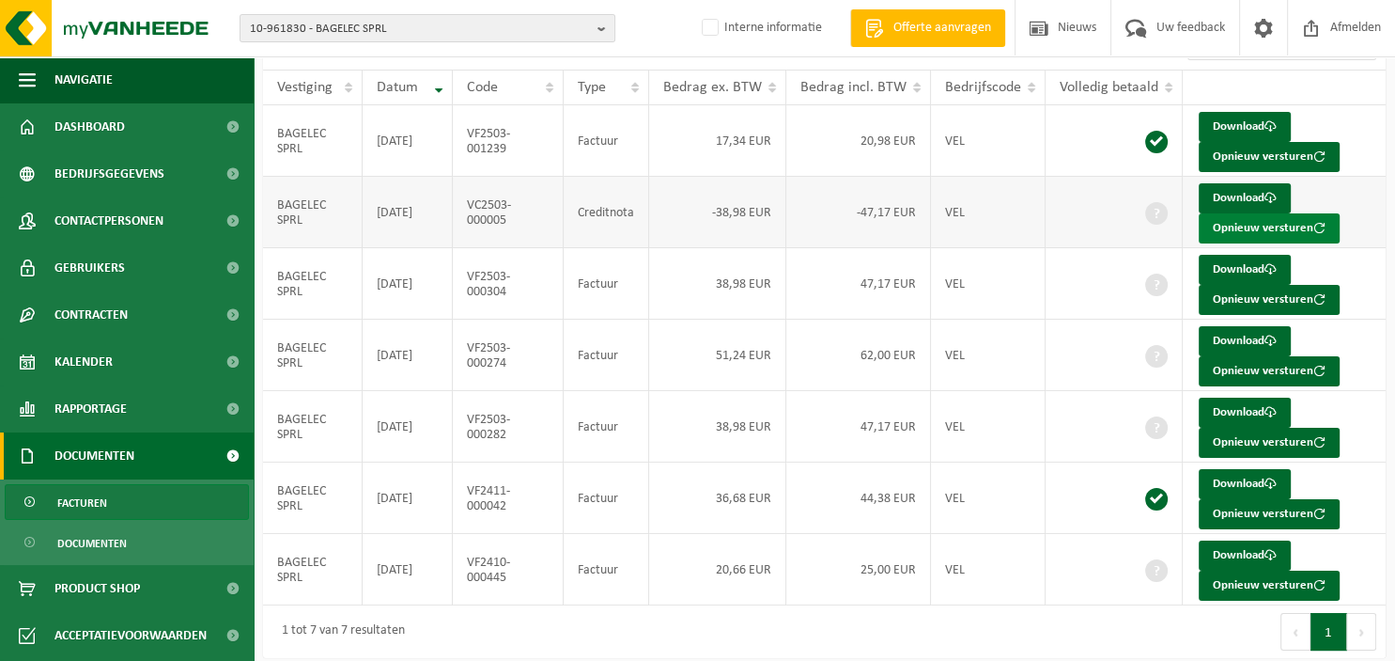
click at [1210, 228] on button "Opnieuw versturen" at bounding box center [1269, 228] width 141 height 30
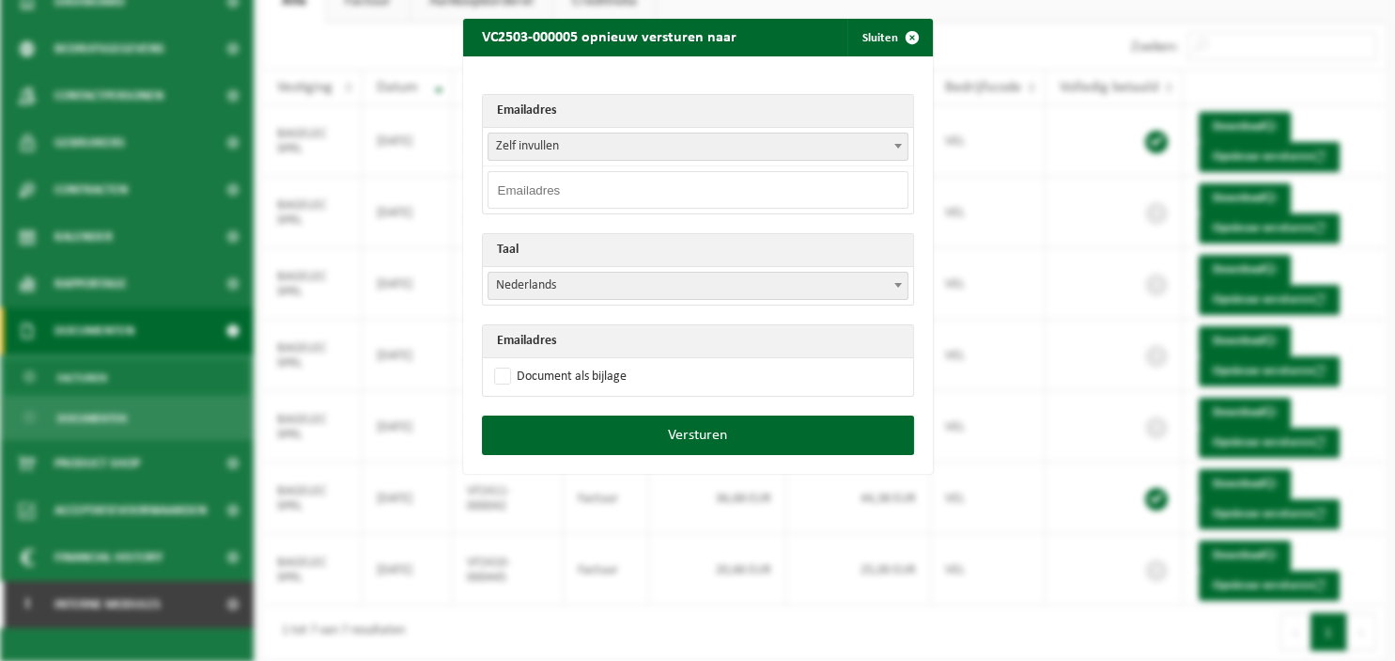
click at [670, 191] on input "email" at bounding box center [698, 190] width 421 height 38
paste input "[EMAIL_ADDRESS][DOMAIN_NAME]"
type input "[EMAIL_ADDRESS][DOMAIN_NAME]"
drag, startPoint x: 903, startPoint y: 283, endPoint x: 872, endPoint y: 296, distance: 33.7
click at [903, 282] on span at bounding box center [898, 285] width 19 height 24
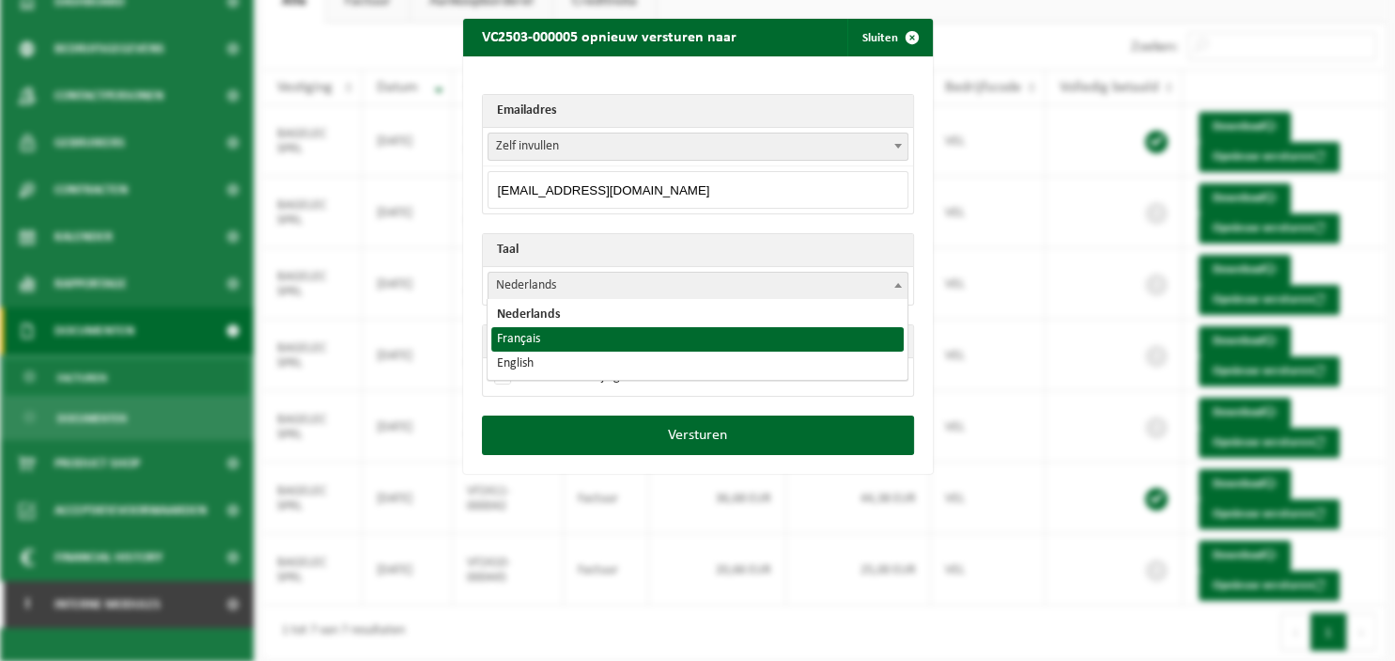
select select "fr"
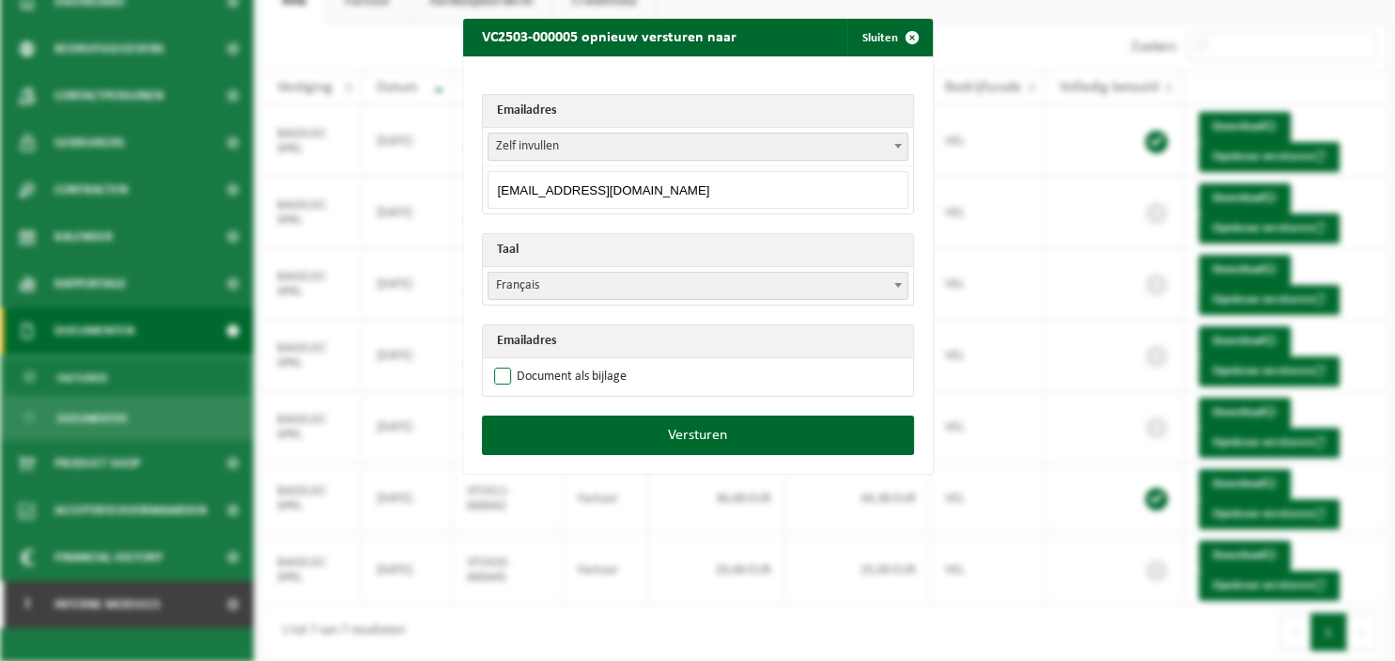
click at [561, 378] on label "Document als bijlage" at bounding box center [559, 377] width 136 height 28
click at [561, 363] on input "Document als bijlage" at bounding box center [722, 362] width 470 height 1
checkbox input "true"
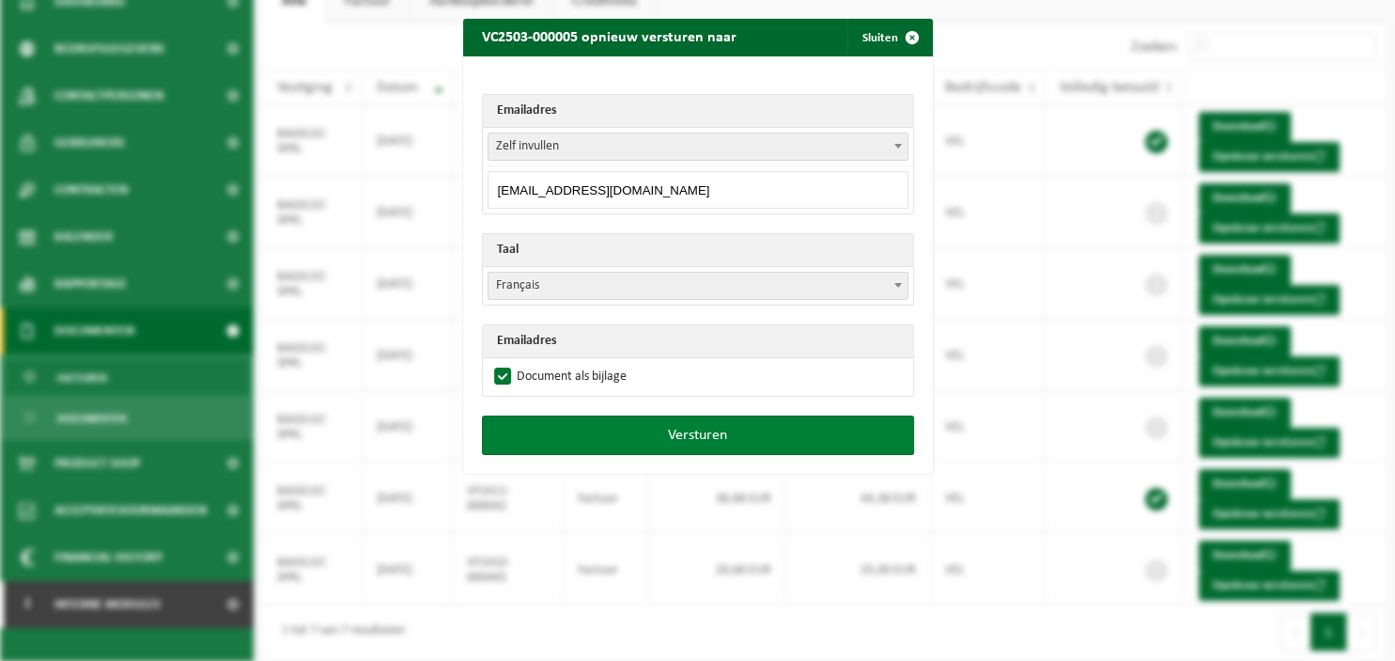
click at [629, 430] on button "Versturen" at bounding box center [698, 434] width 432 height 39
